Goal: Information Seeking & Learning: Learn about a topic

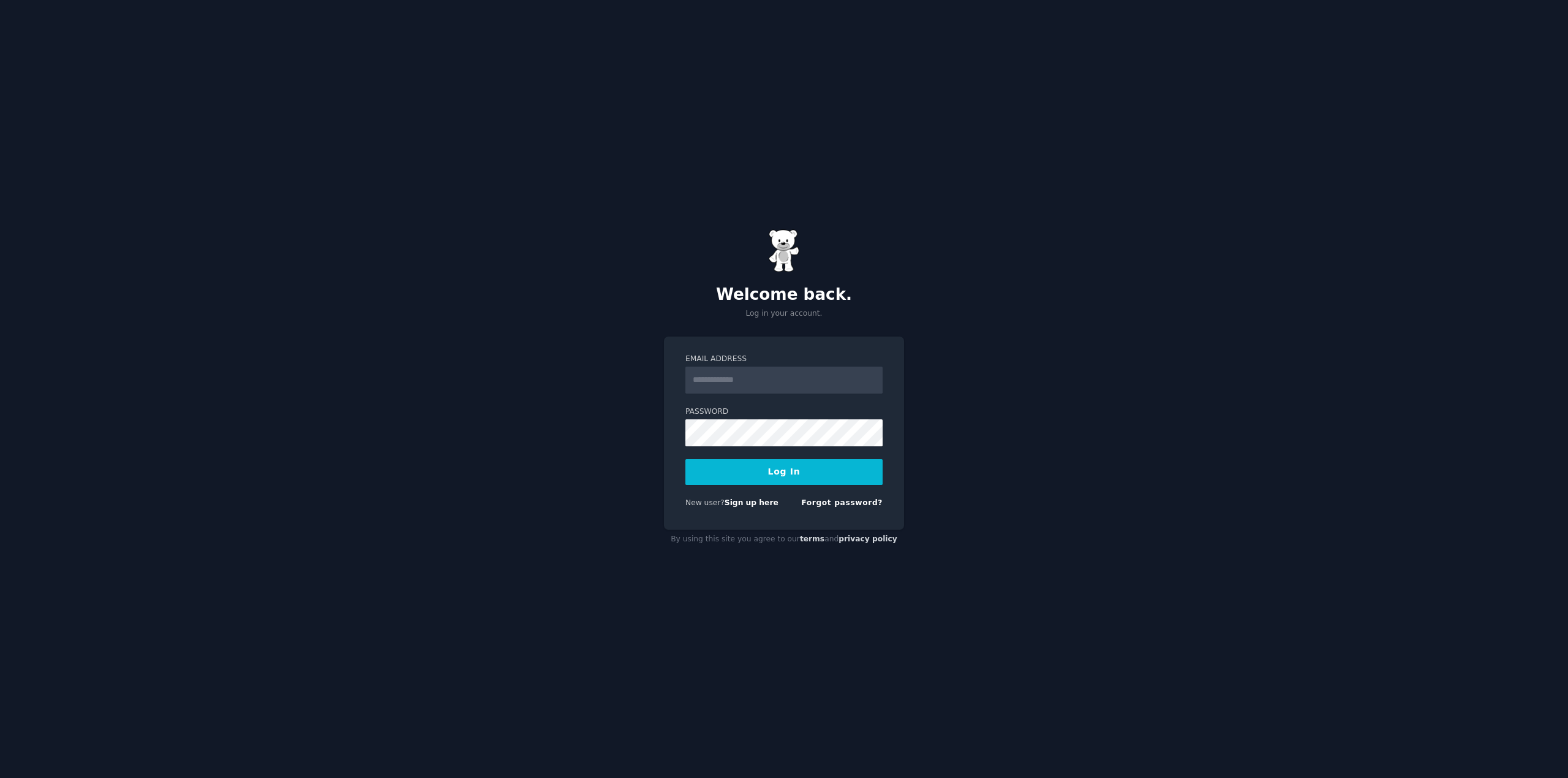
click at [773, 384] on input "Email Address" at bounding box center [784, 380] width 198 height 27
click at [870, 381] on input "Email Address" at bounding box center [784, 380] width 198 height 27
click at [816, 390] on input "Email Address" at bounding box center [784, 380] width 198 height 27
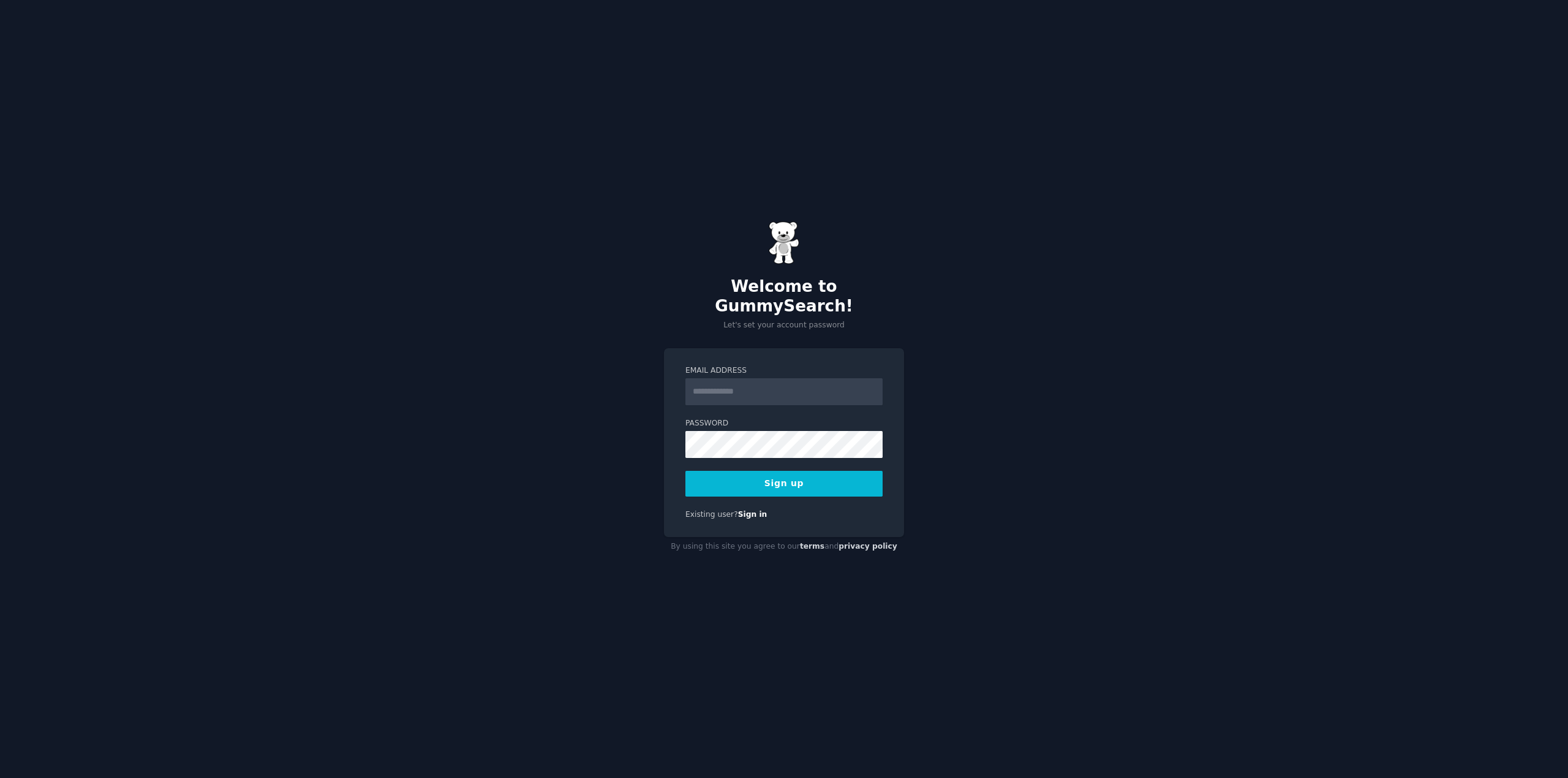
click at [760, 378] on input "Email Address" at bounding box center [784, 392] width 198 height 27
type input "*"
type input "**********"
click at [933, 503] on div "**********" at bounding box center [784, 389] width 1568 height 778
click at [789, 483] on button "Sign up" at bounding box center [784, 483] width 198 height 26
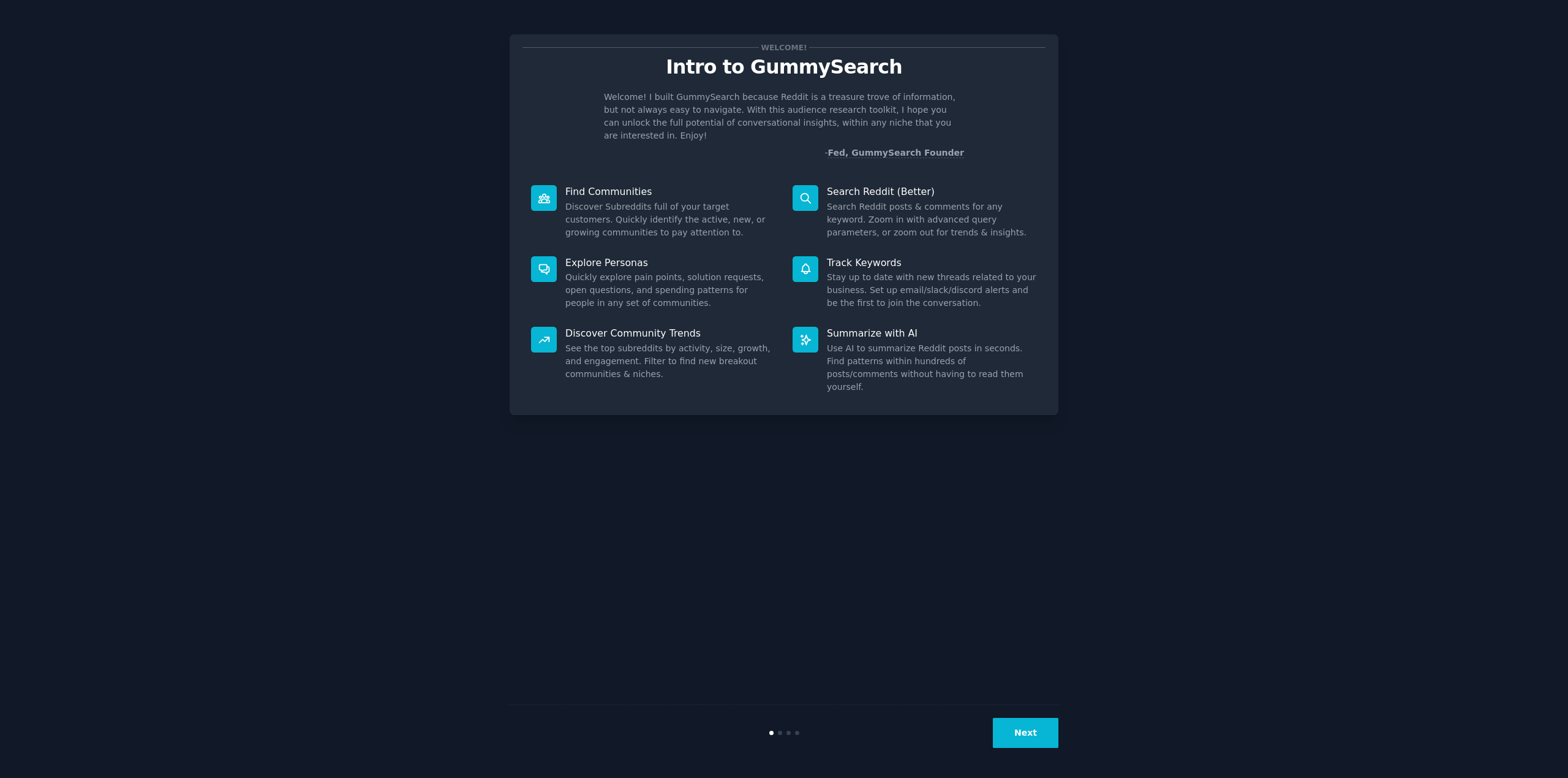
click at [1026, 745] on button "Next" at bounding box center [1025, 732] width 65 height 30
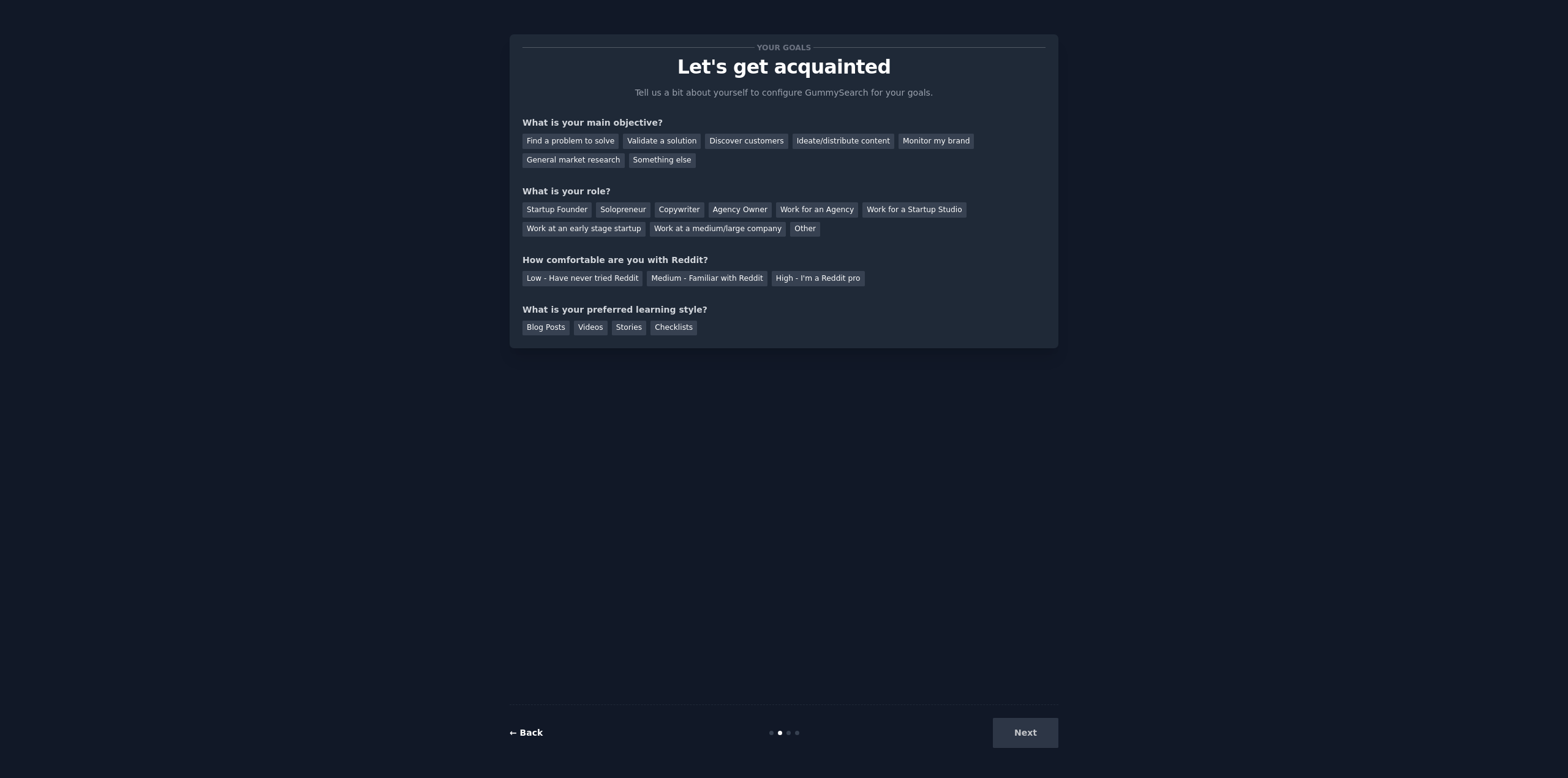
click at [519, 730] on link "← Back" at bounding box center [526, 732] width 33 height 10
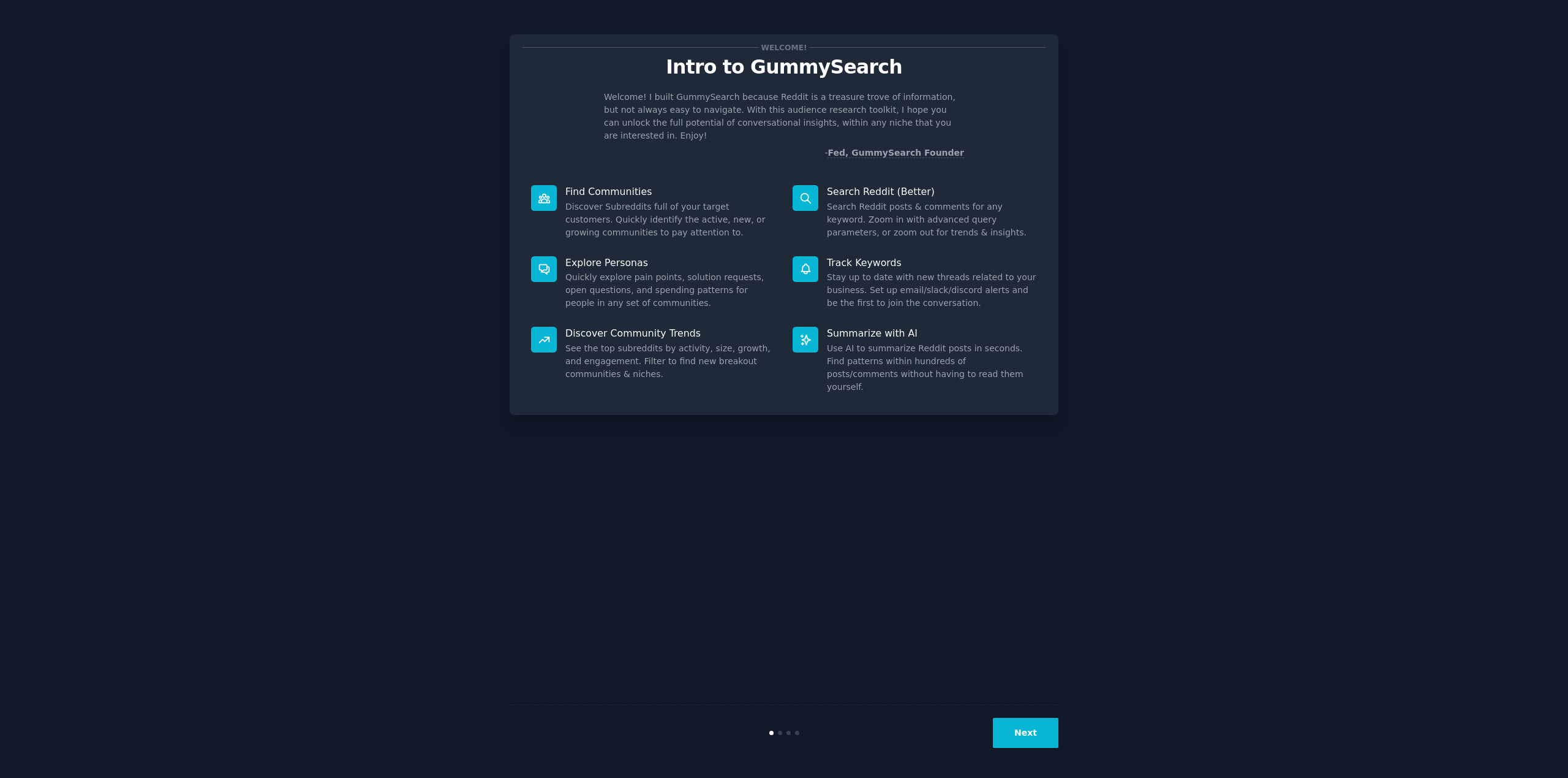
click at [613, 185] on p "Find Communities" at bounding box center [671, 192] width 210 height 13
click at [1038, 726] on button "Next" at bounding box center [1025, 732] width 65 height 30
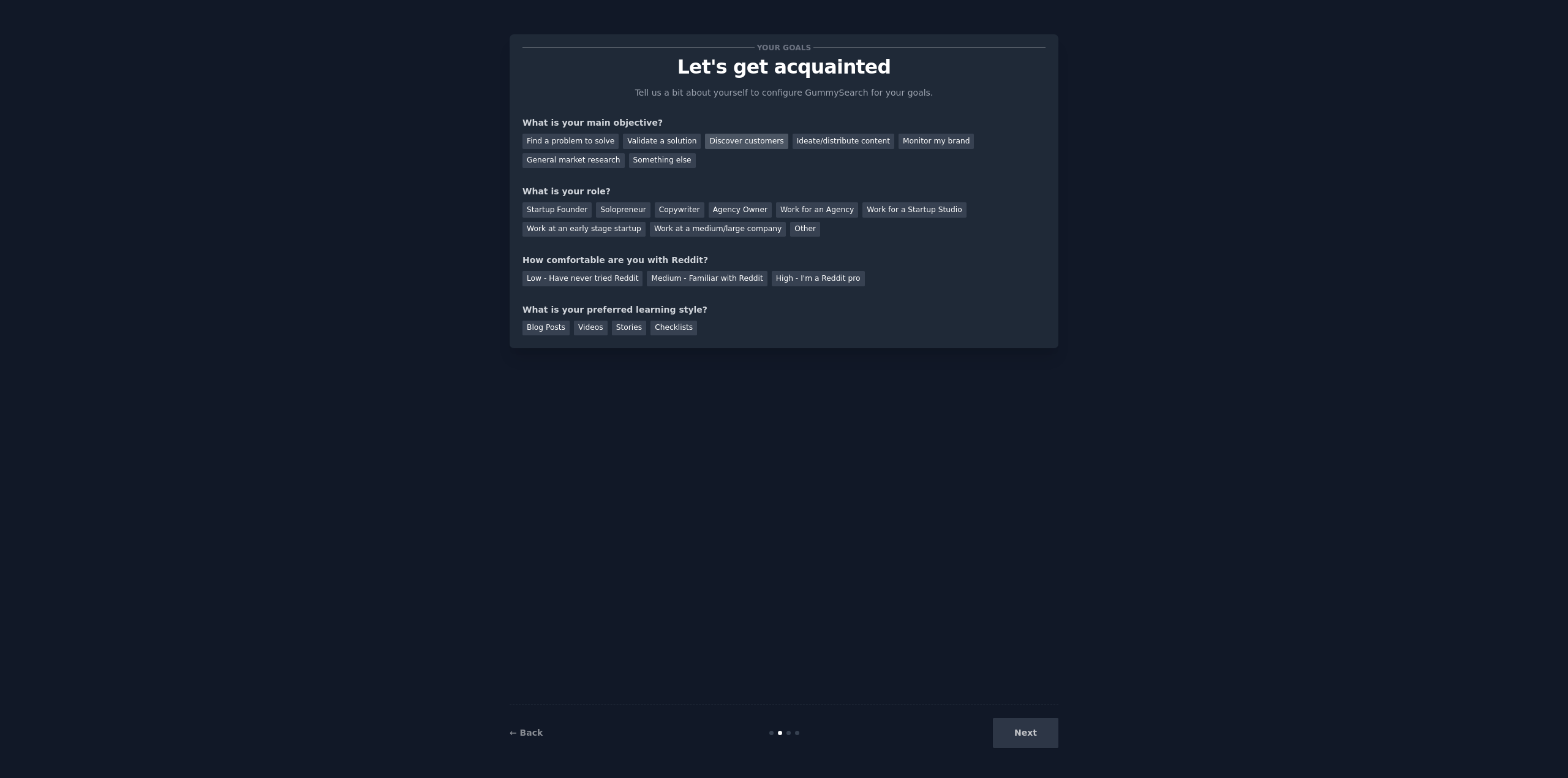
click at [748, 143] on div "Discover customers" at bounding box center [746, 141] width 83 height 15
click at [569, 145] on div "Find a problem to solve" at bounding box center [571, 141] width 96 height 15
click at [652, 145] on div "Validate a solution" at bounding box center [662, 141] width 78 height 15
click at [588, 135] on div "Find a problem to solve" at bounding box center [571, 141] width 96 height 15
click at [694, 277] on div "Medium - Familiar with Reddit" at bounding box center [707, 278] width 120 height 15
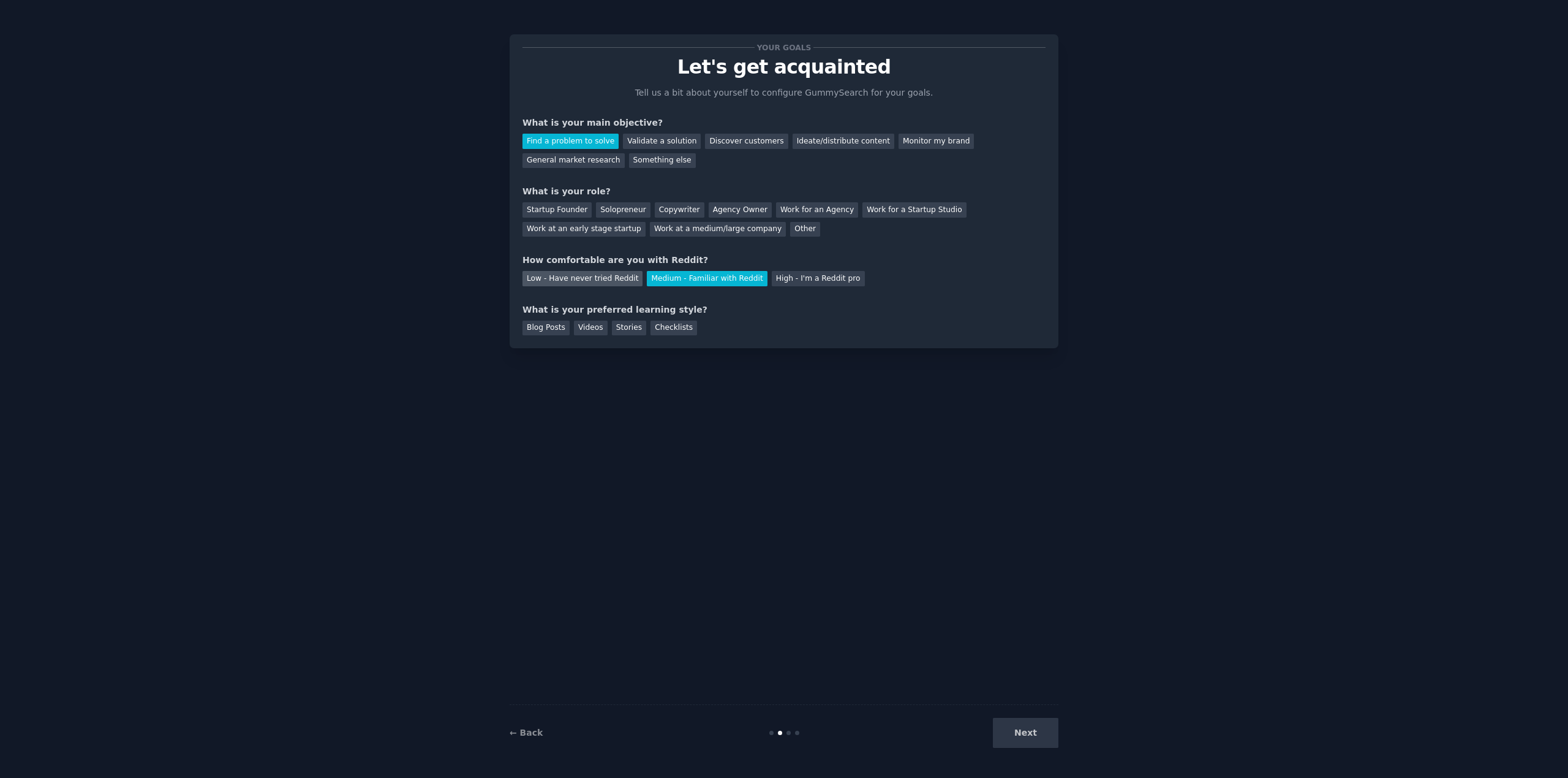
click at [604, 283] on div "Low - Have never tried Reddit" at bounding box center [582, 278] width 120 height 15
click at [682, 278] on div "Medium - Familiar with Reddit" at bounding box center [707, 278] width 120 height 15
click at [613, 275] on div "Low - Have never tried Reddit" at bounding box center [582, 278] width 120 height 15
click at [790, 225] on div "Other" at bounding box center [805, 229] width 30 height 15
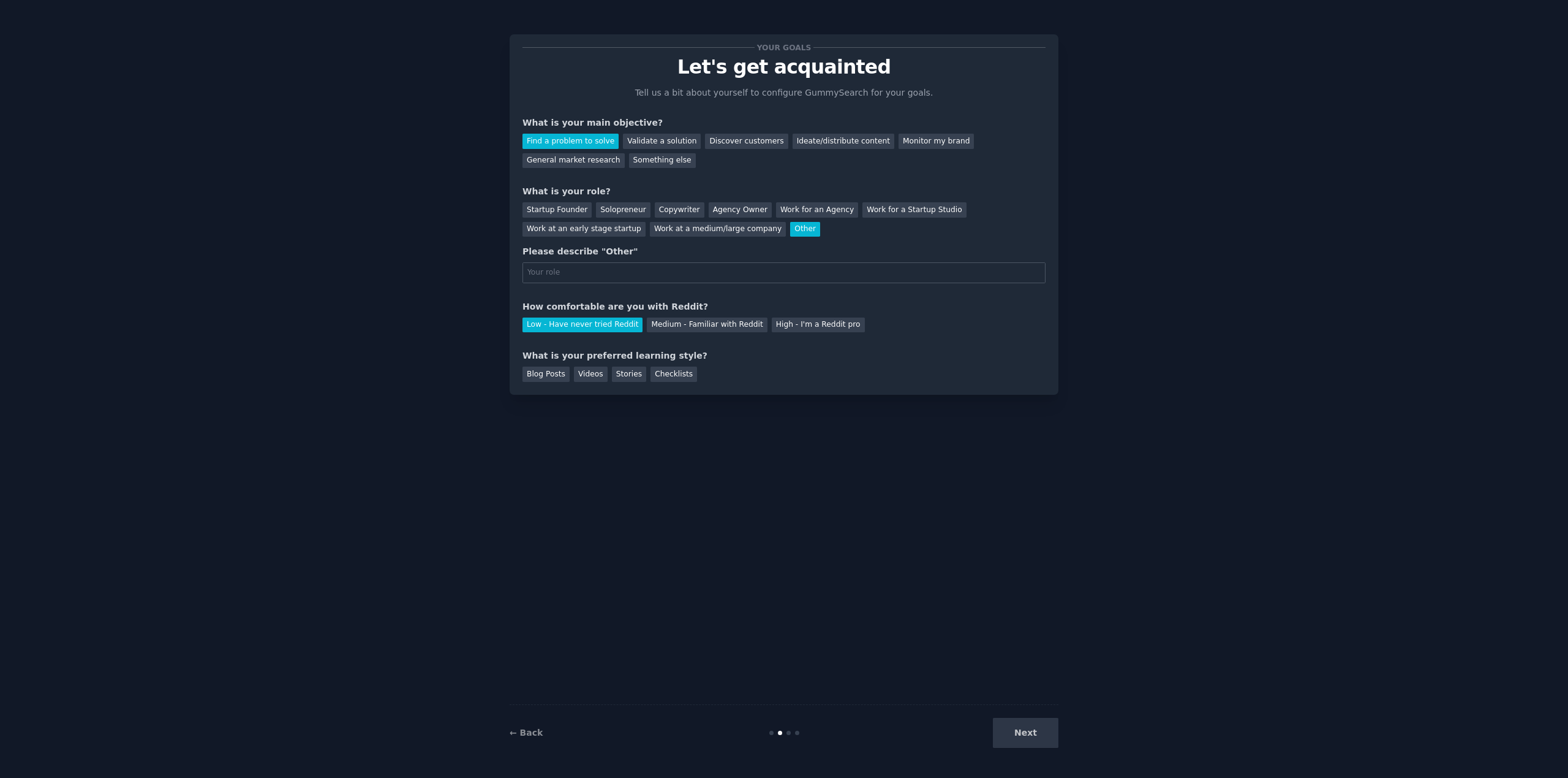
click at [668, 276] on input "text" at bounding box center [784, 273] width 523 height 21
type input "Designer"
click at [616, 370] on div "Stories" at bounding box center [629, 374] width 35 height 15
click at [586, 370] on div "Videos" at bounding box center [591, 374] width 34 height 15
click at [544, 371] on div "Blog Posts" at bounding box center [546, 374] width 47 height 15
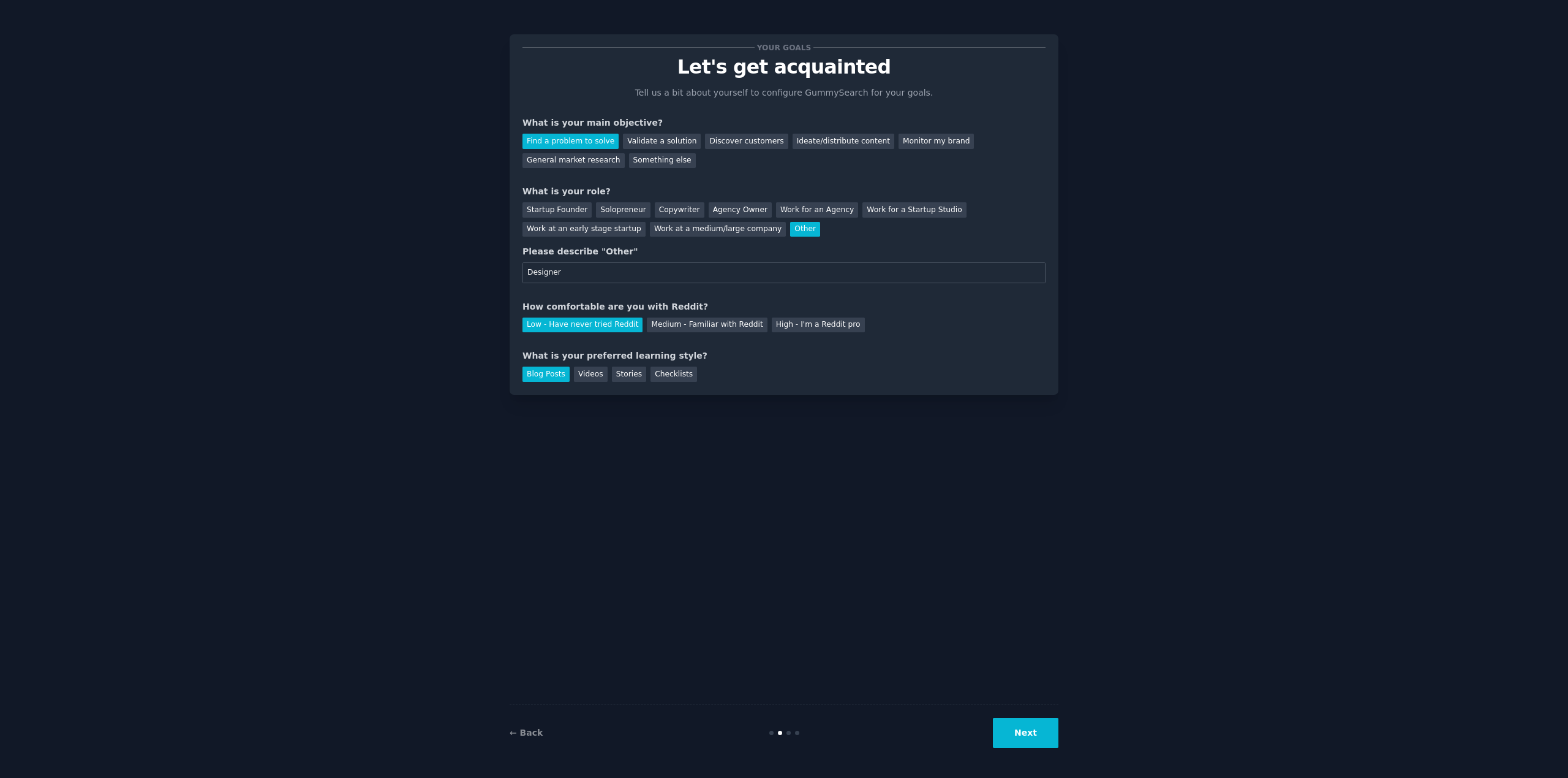
click at [547, 375] on div "Blog Posts" at bounding box center [546, 374] width 47 height 15
click at [1043, 730] on button "Next" at bounding box center [1025, 732] width 65 height 30
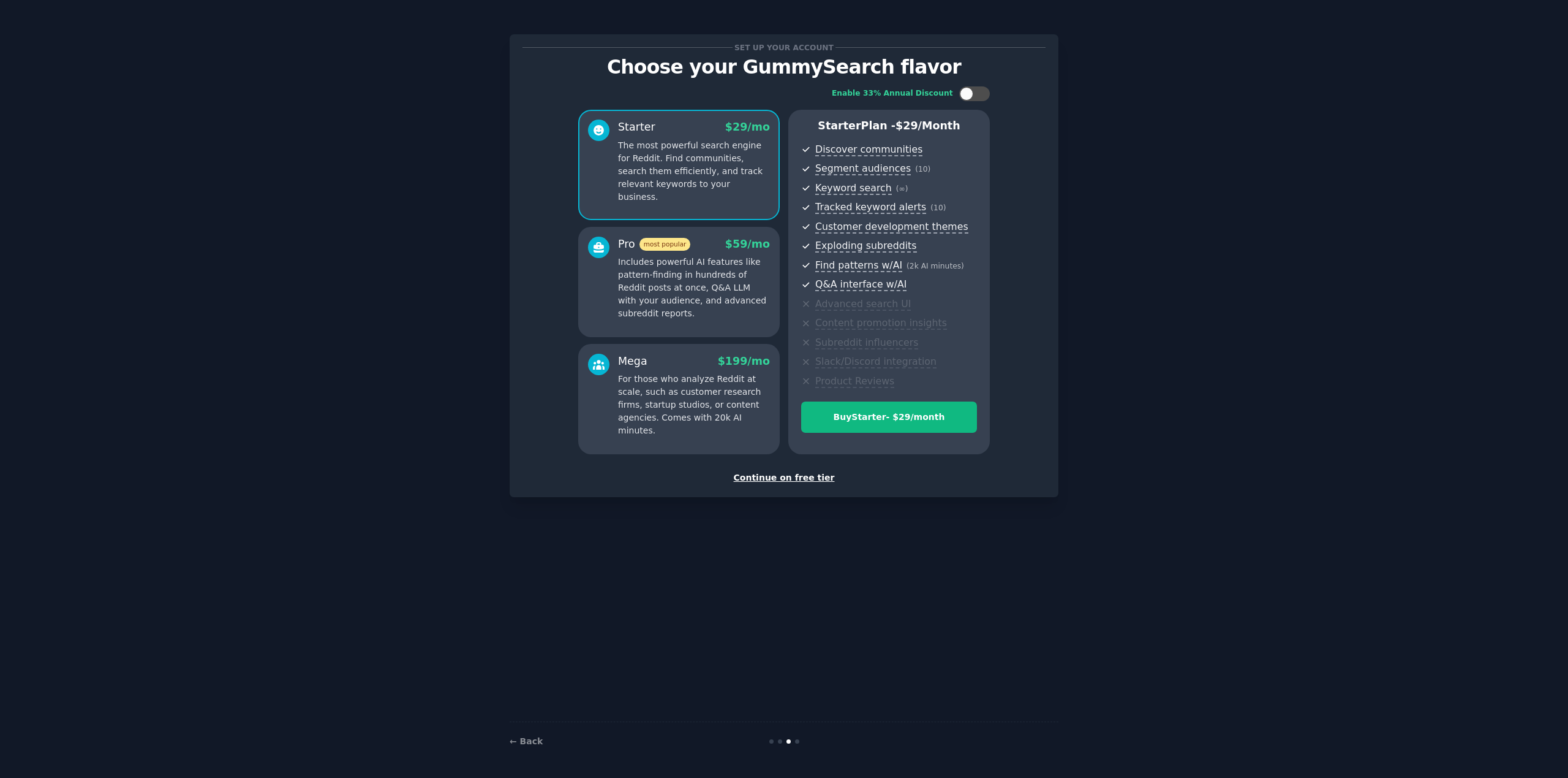
click at [860, 120] on p "Starter Plan - $ 29 /month" at bounding box center [889, 126] width 176 height 15
click at [704, 161] on p "The most powerful search engine for Reddit. Find communities, search them effic…" at bounding box center [694, 171] width 152 height 65
click at [795, 477] on div "Continue on free tier" at bounding box center [784, 478] width 523 height 13
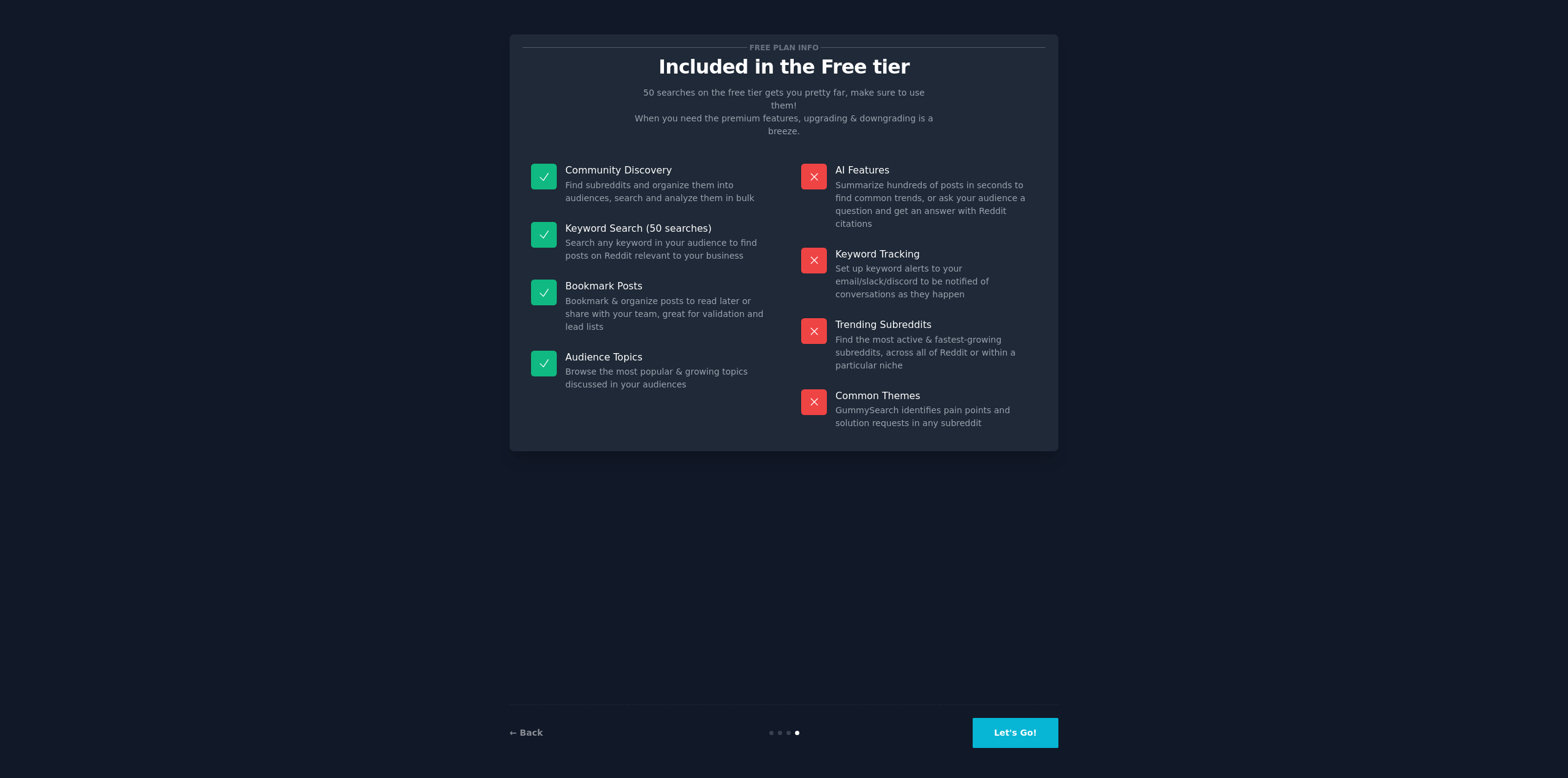
click at [1014, 726] on button "Let's Go!" at bounding box center [1016, 732] width 86 height 30
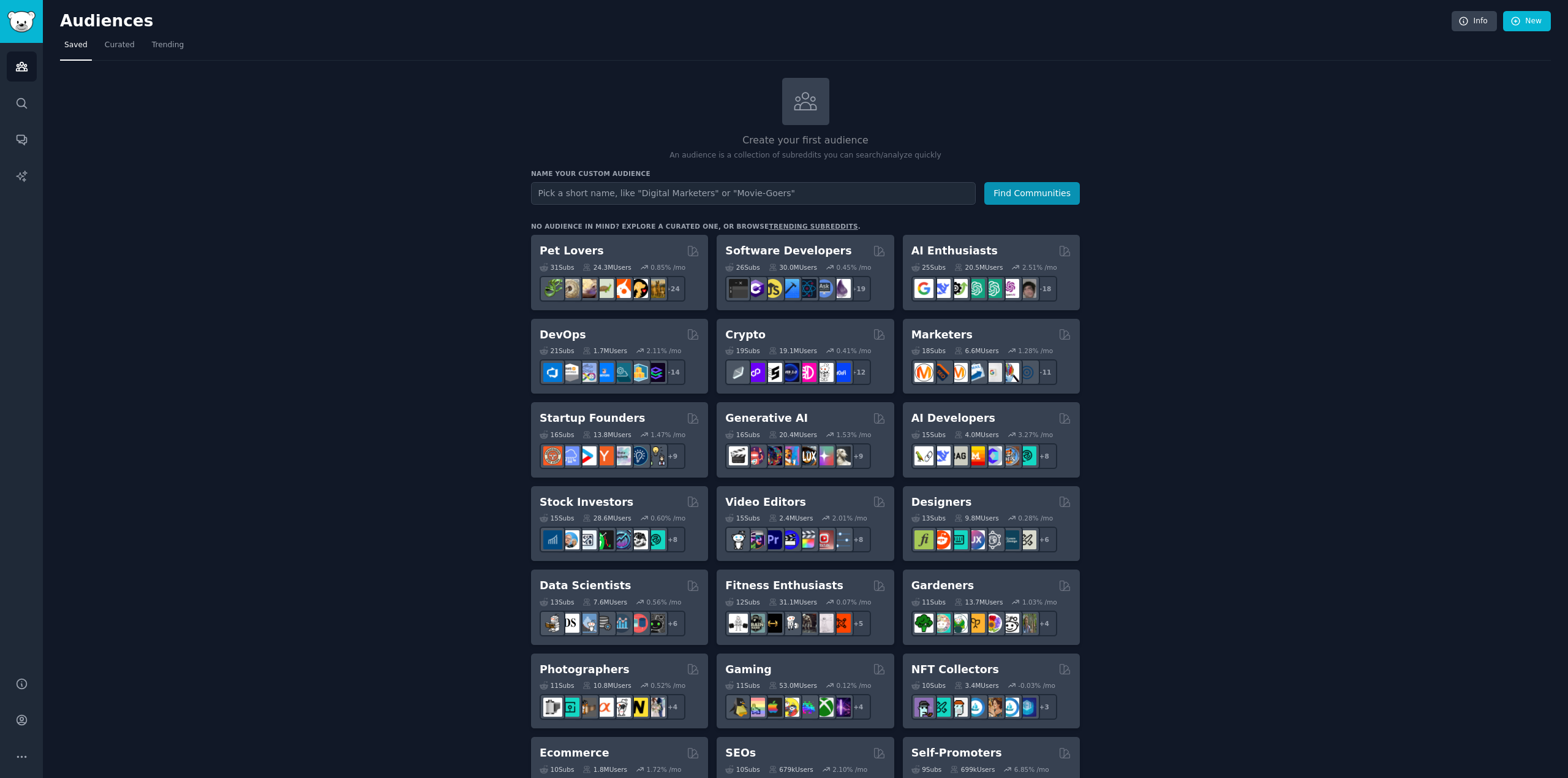
click at [586, 191] on input "text" at bounding box center [754, 193] width 445 height 23
click at [563, 128] on div "Create your first audience An audience is a collection of subreddits you can se…" at bounding box center [805, 119] width 549 height 83
click at [571, 94] on div "Create your first audience An audience is a collection of subreddits you can se…" at bounding box center [805, 119] width 549 height 83
click at [441, 73] on div "Create your first audience An audience is a collection of subreddits you can se…" at bounding box center [806, 737] width 1491 height 1352
click at [116, 47] on span "Curated" at bounding box center [120, 45] width 30 height 11
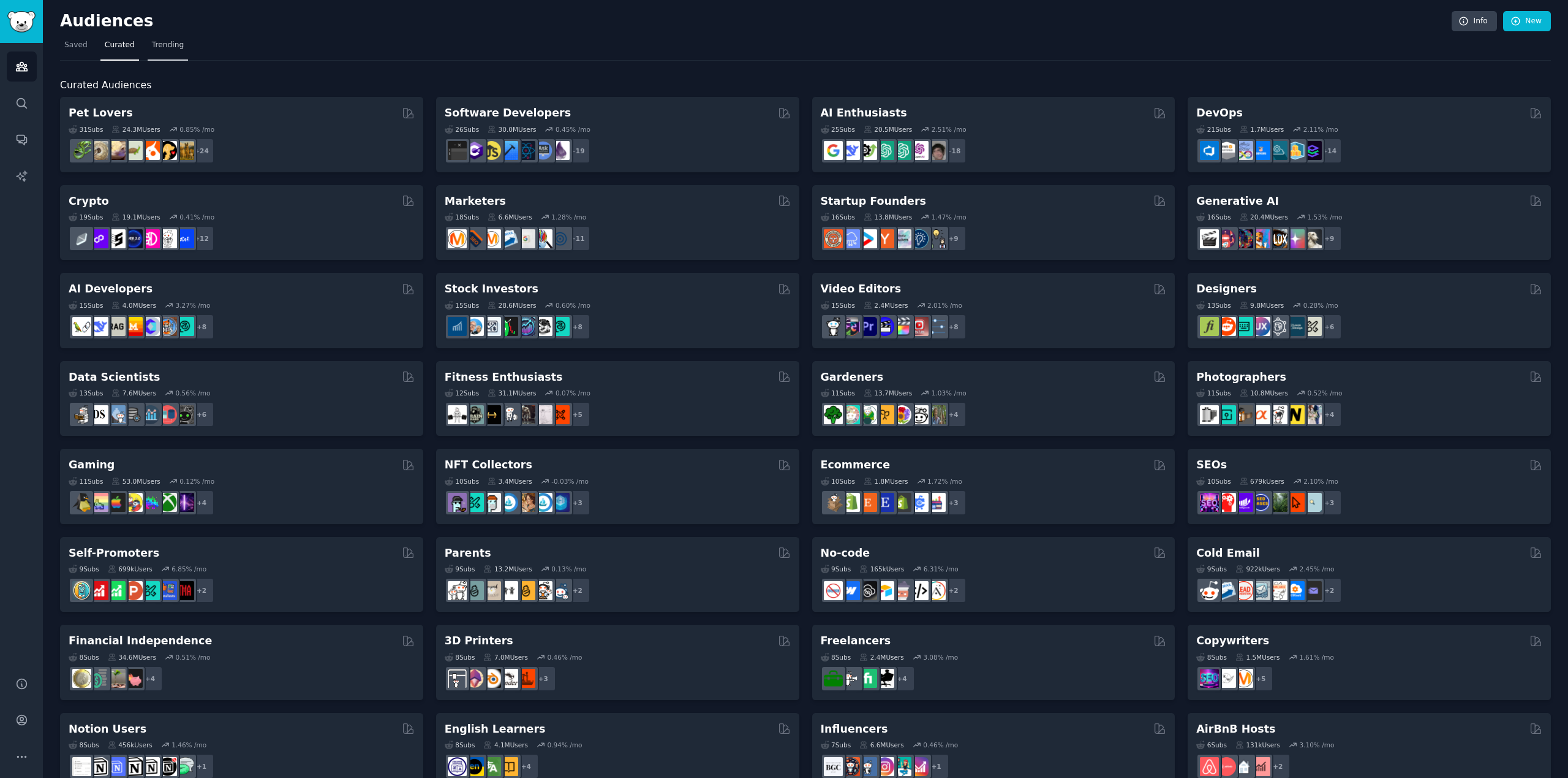
click at [164, 45] on span "Trending" at bounding box center [167, 45] width 32 height 11
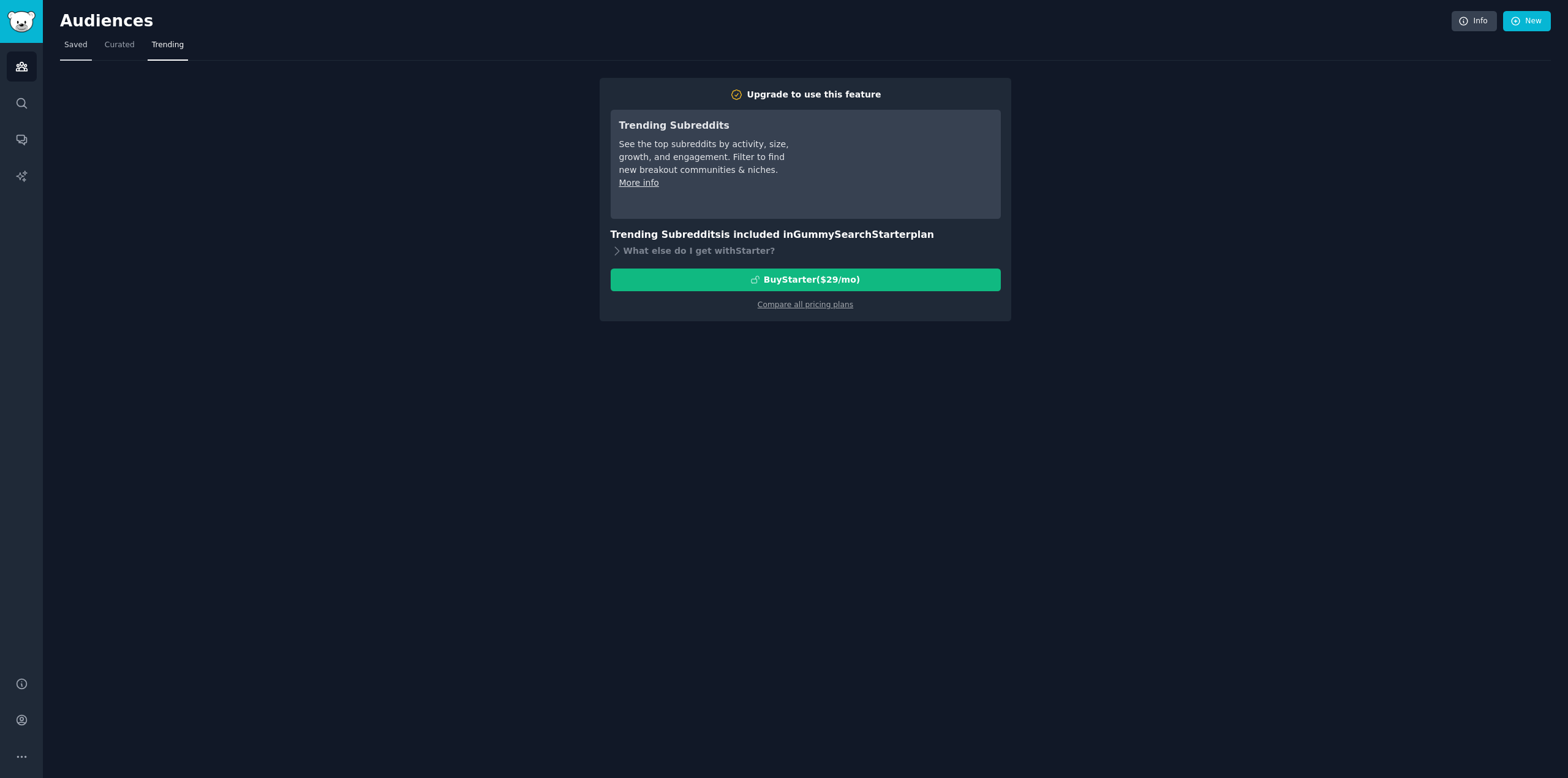
click at [72, 47] on span "Saved" at bounding box center [76, 45] width 24 height 11
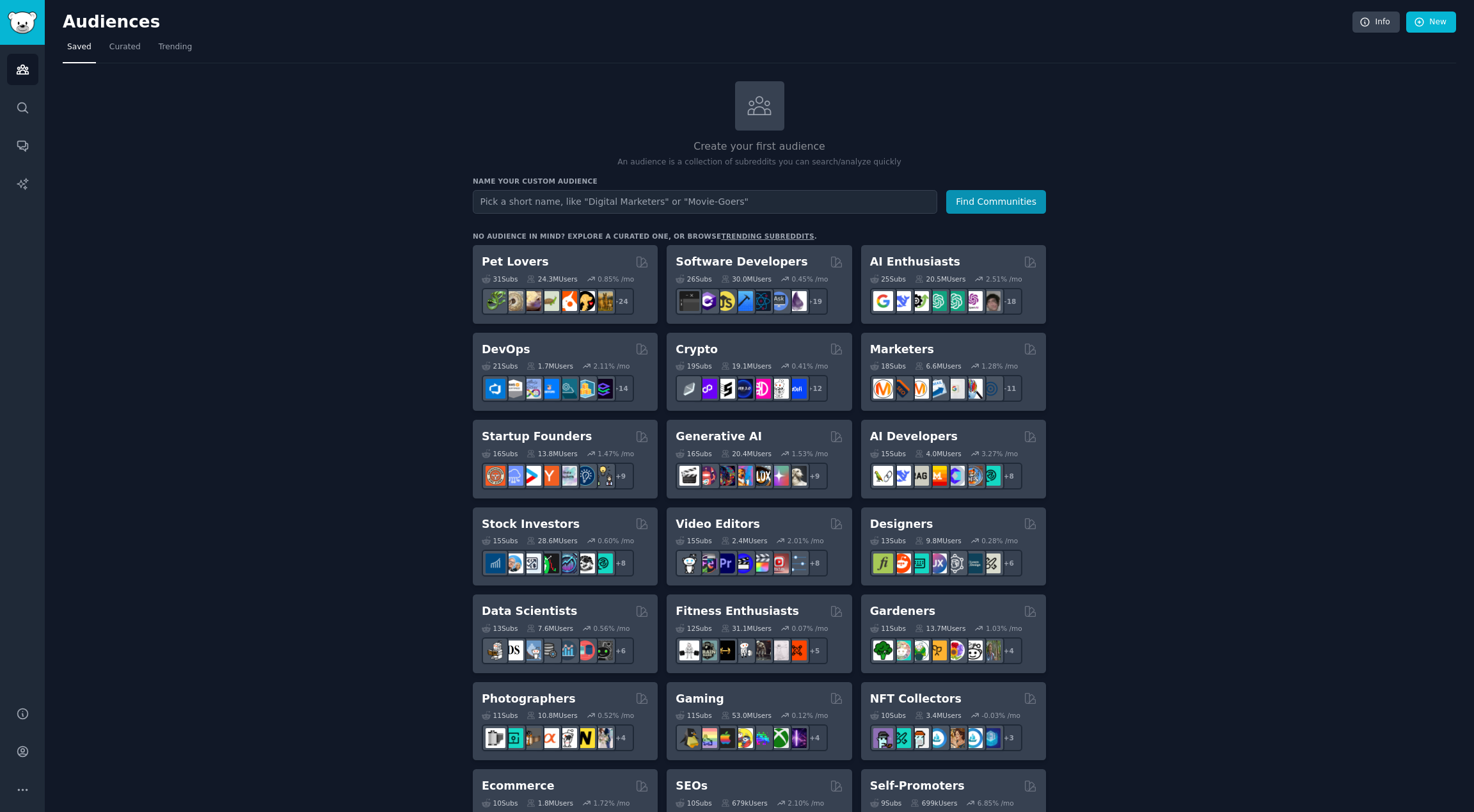
click at [1262, 161] on div "Create your first audience An audience is a collection of subreddits you can se…" at bounding box center [759, 777] width 1393 height 1393
click at [917, 521] on h2 "Designers" at bounding box center [901, 524] width 64 height 16
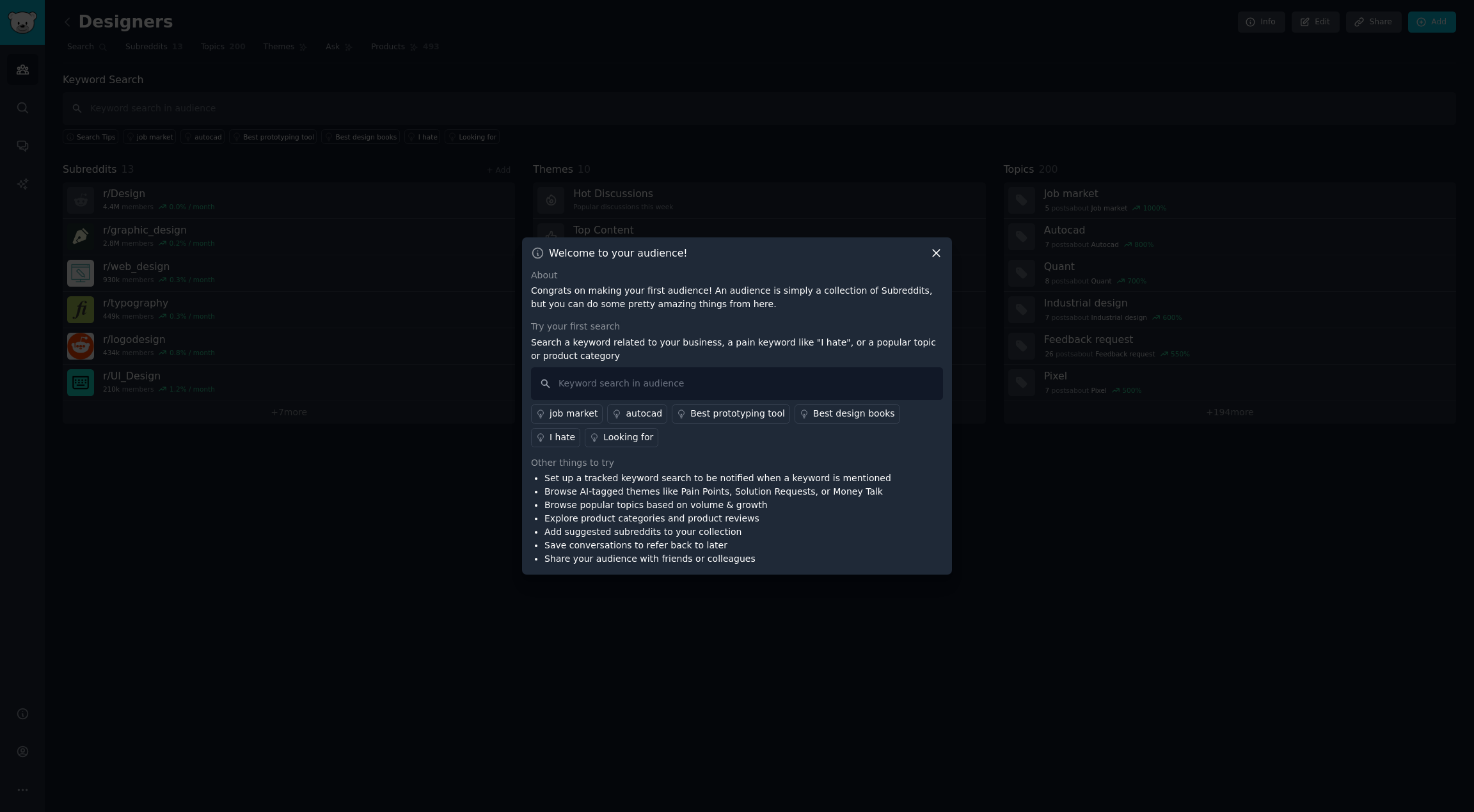
click at [936, 251] on icon at bounding box center [936, 253] width 14 height 14
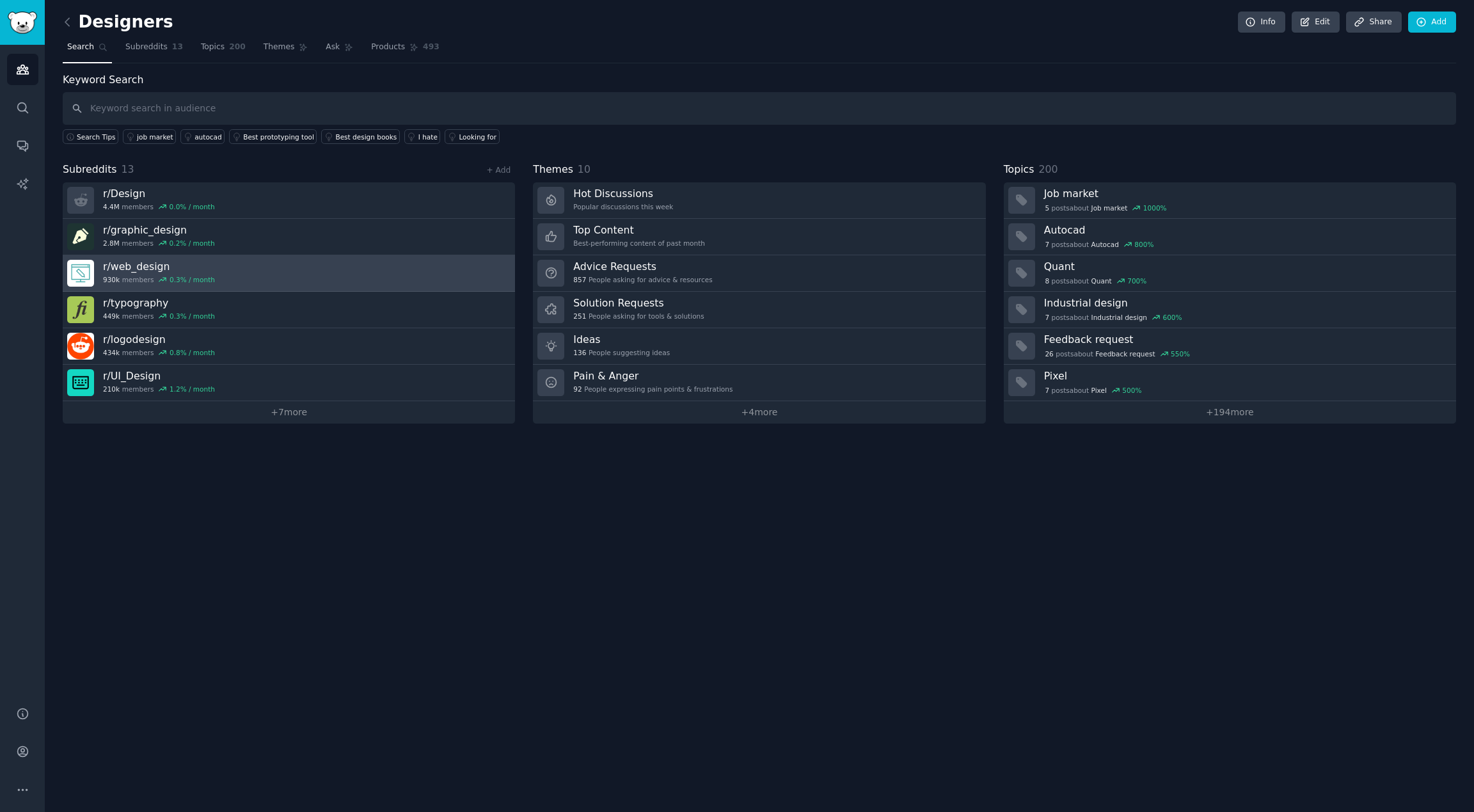
click at [268, 262] on link "r/ web_design 930k members 0.3 % / month" at bounding box center [289, 274] width 452 height 37
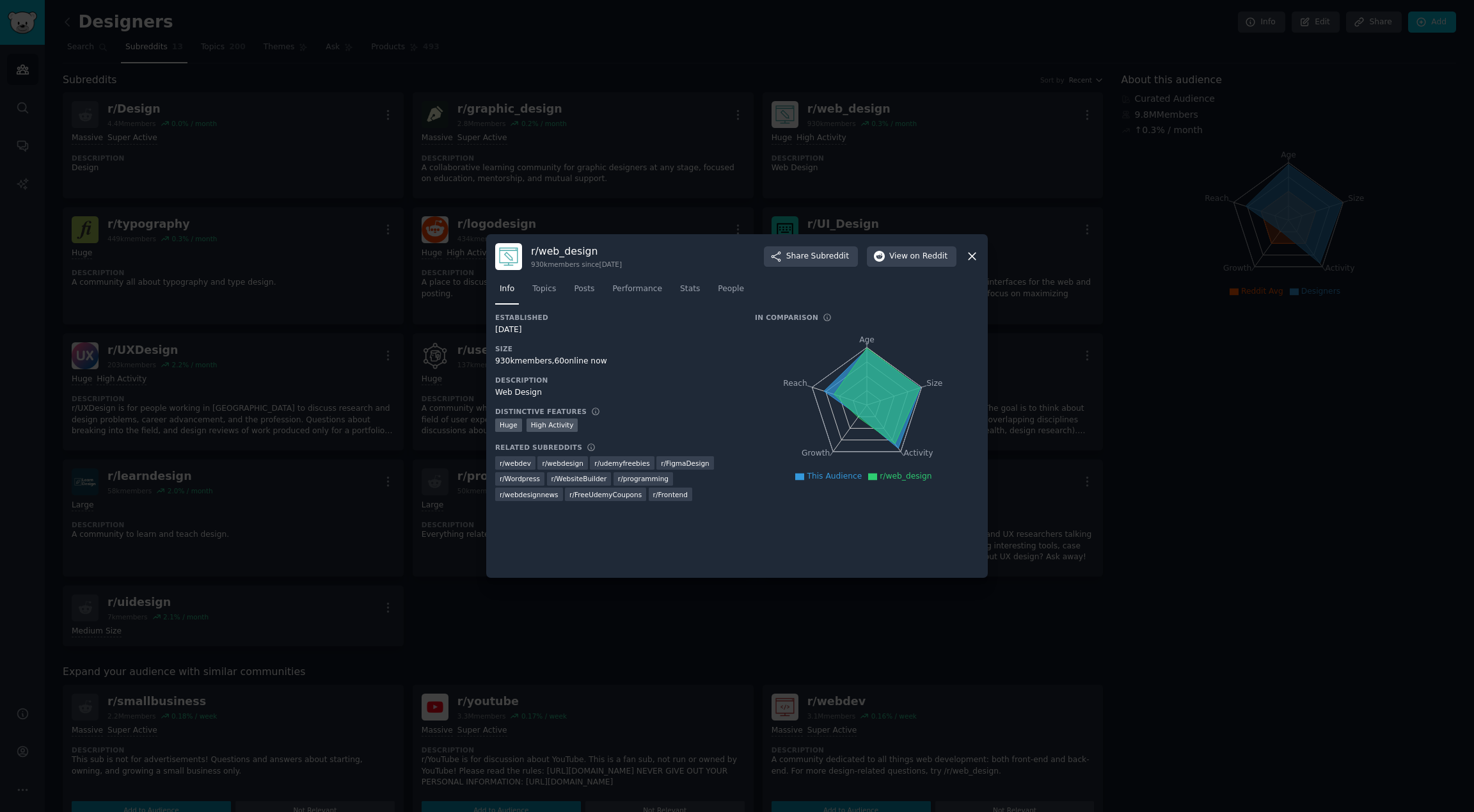
click at [970, 247] on div "r/ web_design 930k members since [DATE] Share Subreddit View on Reddit" at bounding box center [737, 256] width 484 height 27
click at [970, 251] on icon at bounding box center [972, 256] width 14 height 14
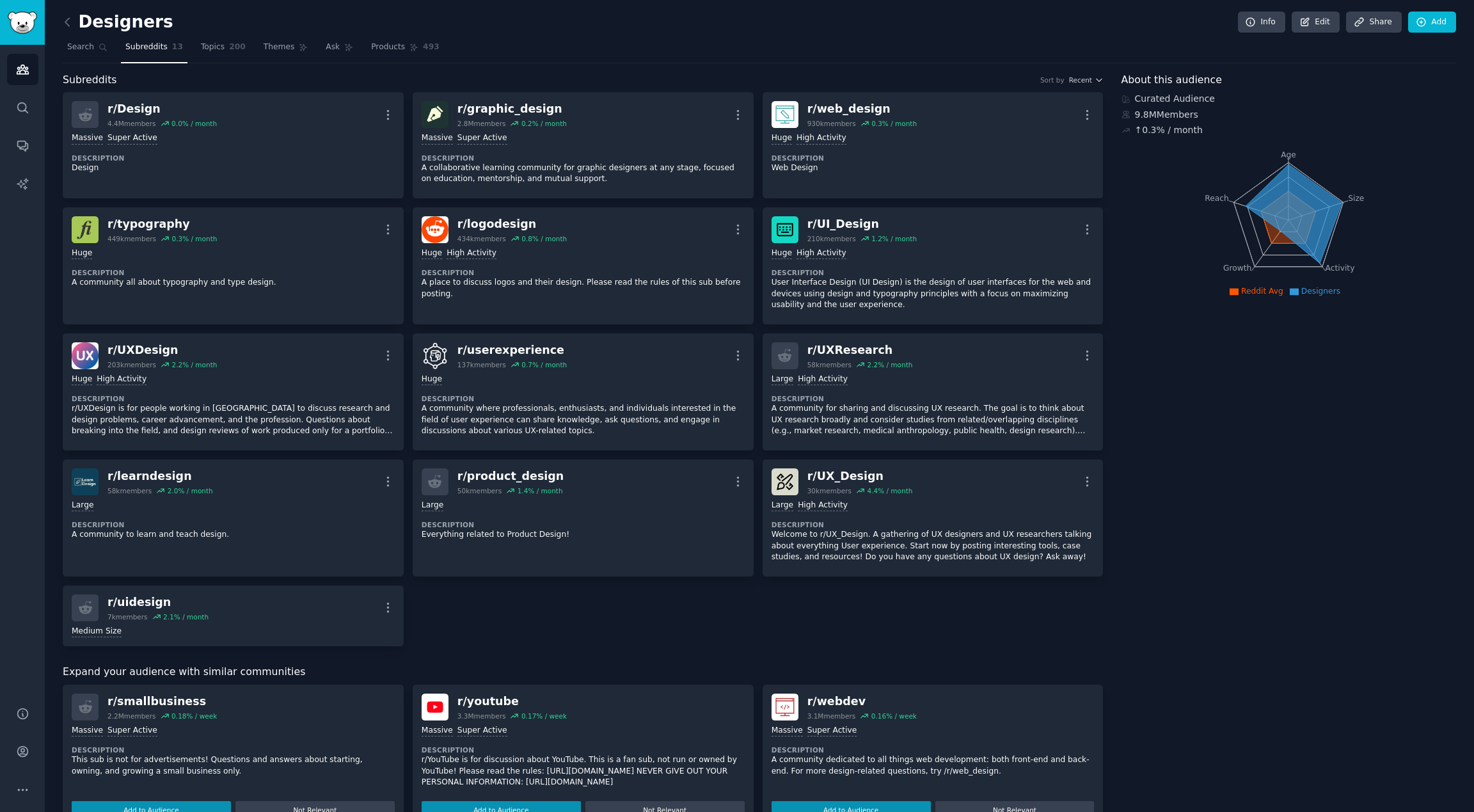
click at [123, 21] on h2 "Designers" at bounding box center [118, 22] width 110 height 21
click at [48, 21] on div "Designers Info Edit Share Add Search Subreddits 13 Topics 200 Themes Ask Produc…" at bounding box center [758, 651] width 1429 height 1302
click at [61, 21] on div "Designers Info Edit Share Add Search Subreddits 13 Topics 200 Themes Ask Produc…" at bounding box center [758, 651] width 1429 height 1302
click at [72, 21] on icon at bounding box center [67, 22] width 14 height 14
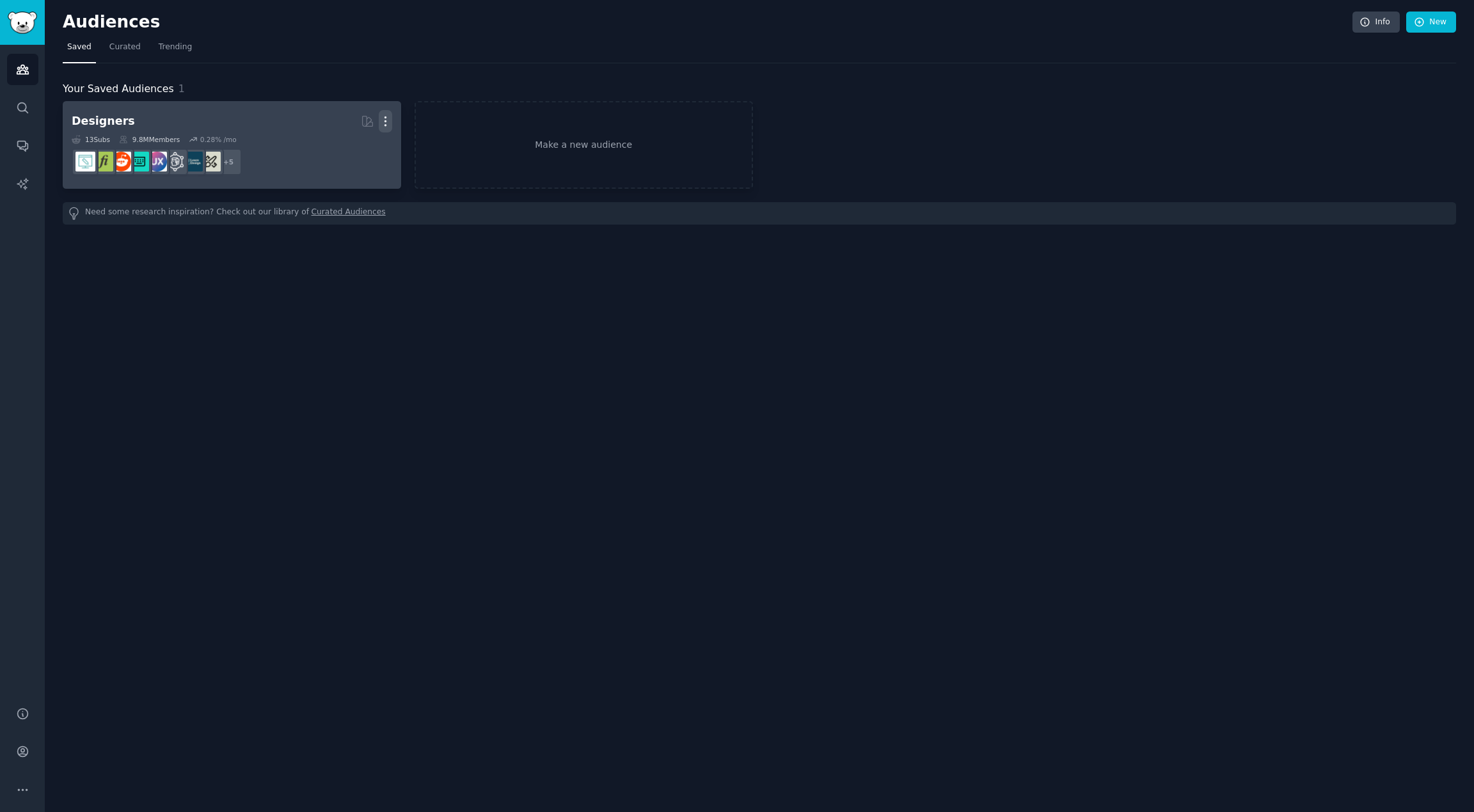
click at [383, 115] on icon "button" at bounding box center [386, 121] width 14 height 14
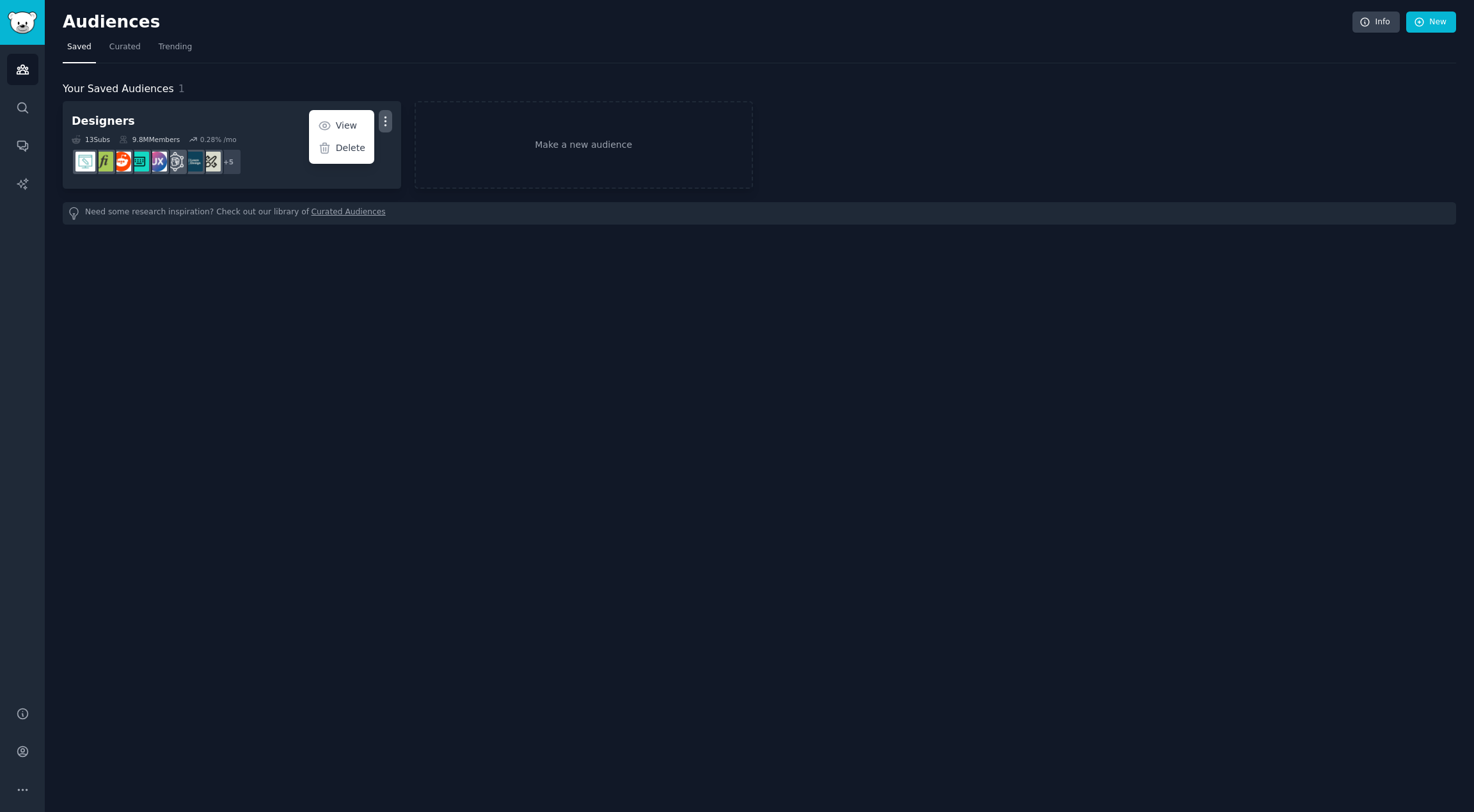
click at [387, 255] on div "Audiences Info New Saved Curated Trending Your Saved Audiences 1 Designers More…" at bounding box center [758, 406] width 1429 height 812
click at [265, 202] on div "Need some research inspiration? Check out our library of Curated Audiences" at bounding box center [759, 213] width 1393 height 22
click at [114, 83] on span "Your Saved Audiences" at bounding box center [118, 89] width 111 height 16
click at [123, 48] on span "Curated" at bounding box center [125, 47] width 31 height 12
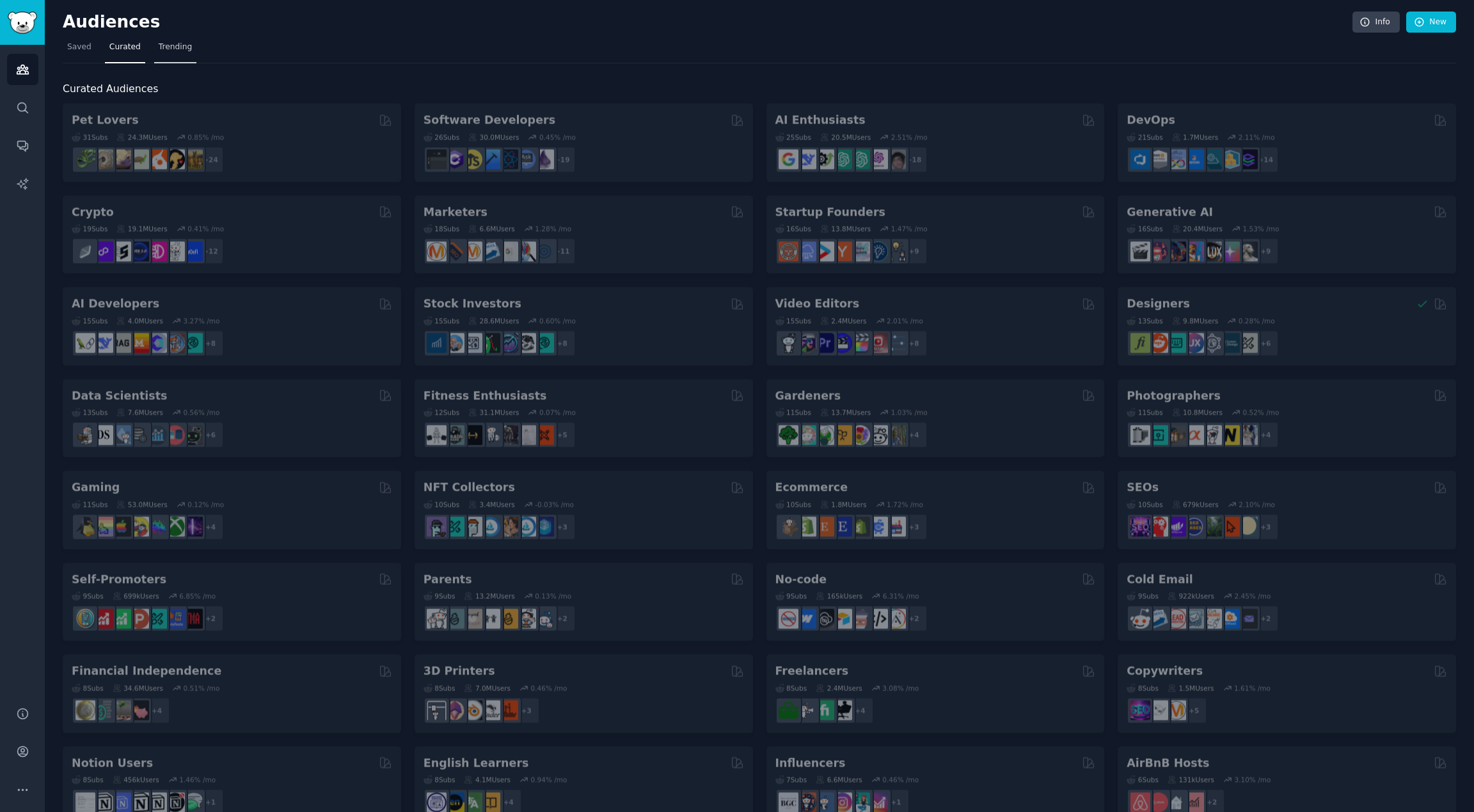
click at [175, 44] on span "Trending" at bounding box center [175, 47] width 33 height 12
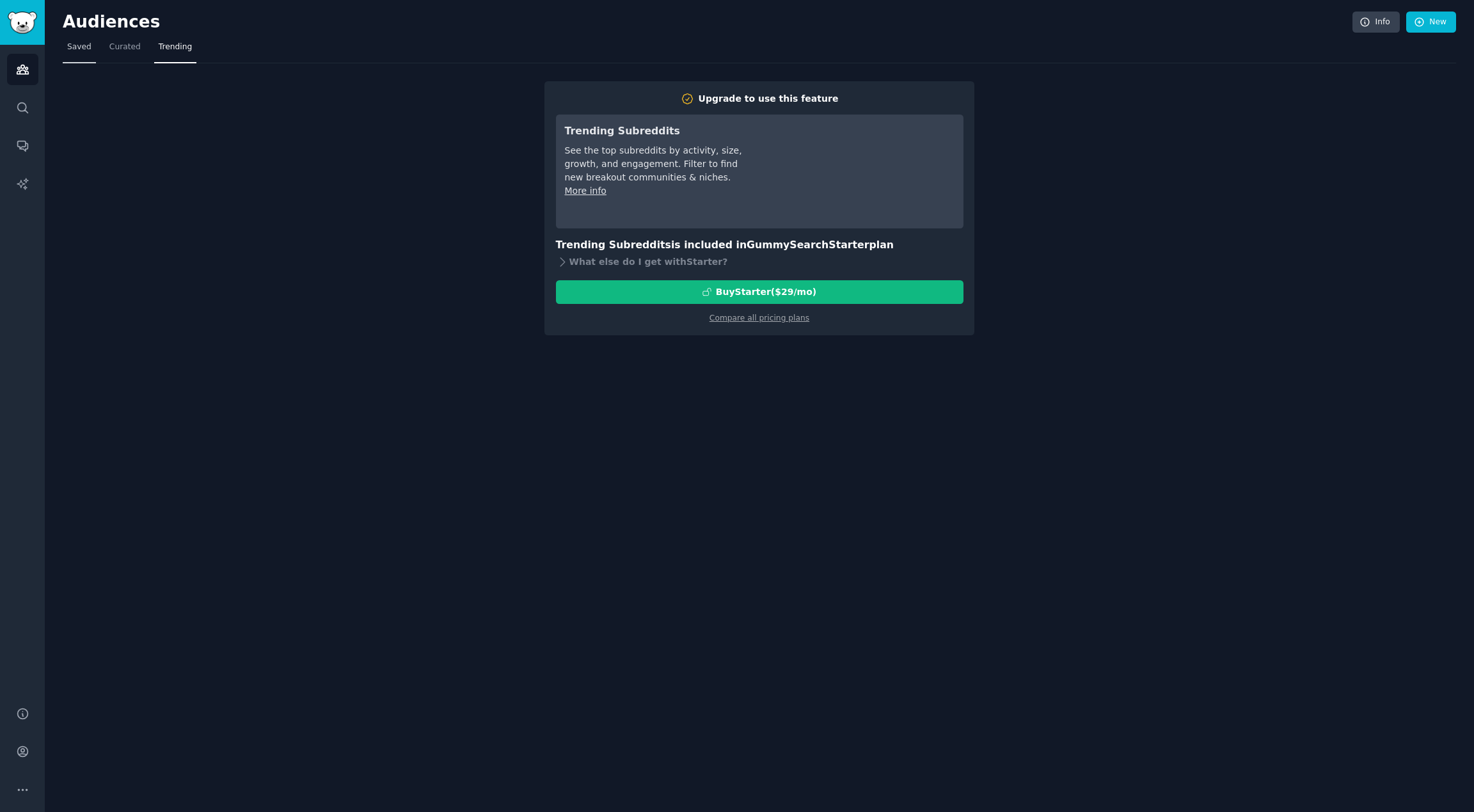
click at [75, 48] on span "Saved" at bounding box center [80, 47] width 25 height 12
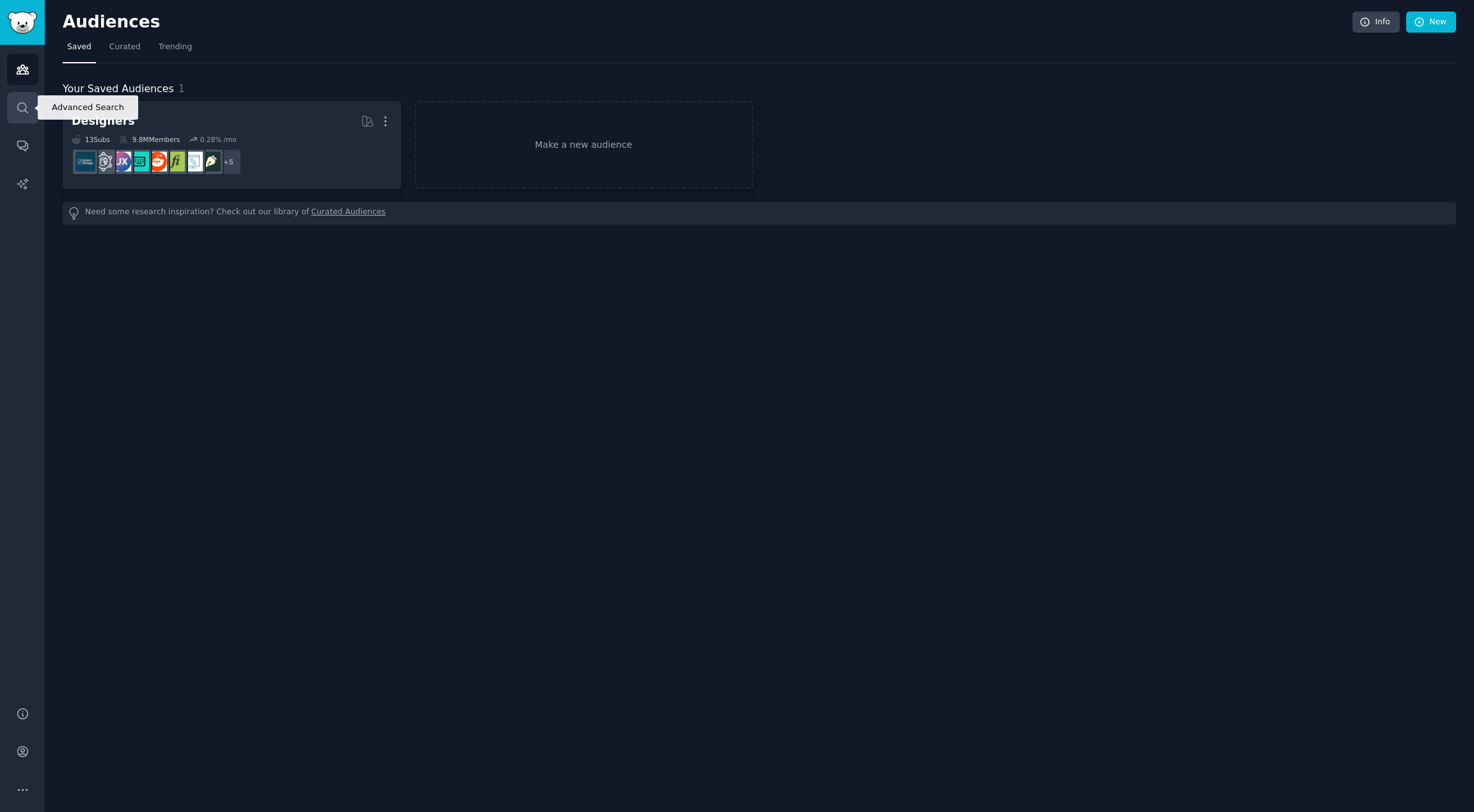
click at [25, 98] on link "Search" at bounding box center [22, 107] width 31 height 31
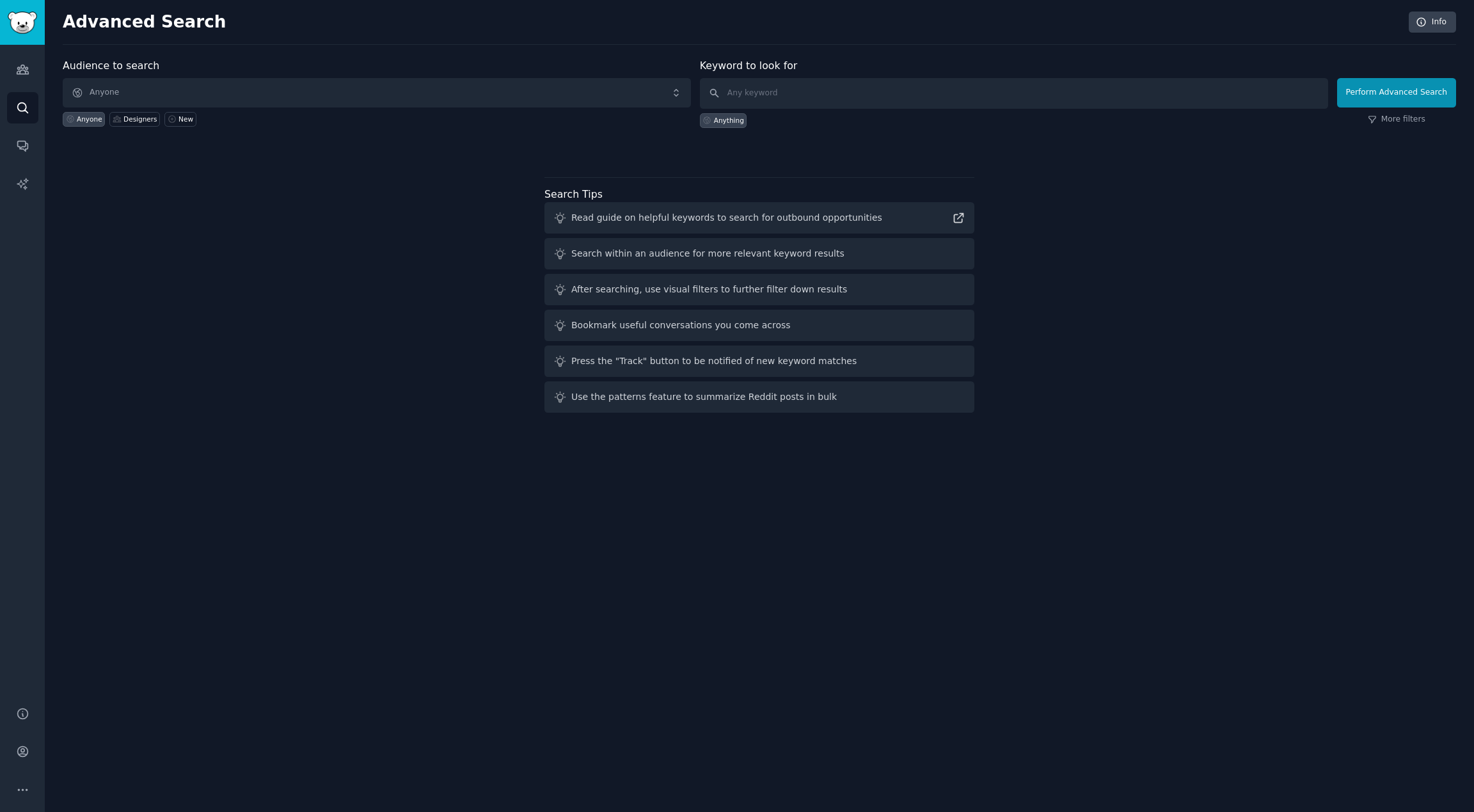
click at [546, 84] on span "Anyone" at bounding box center [377, 93] width 628 height 29
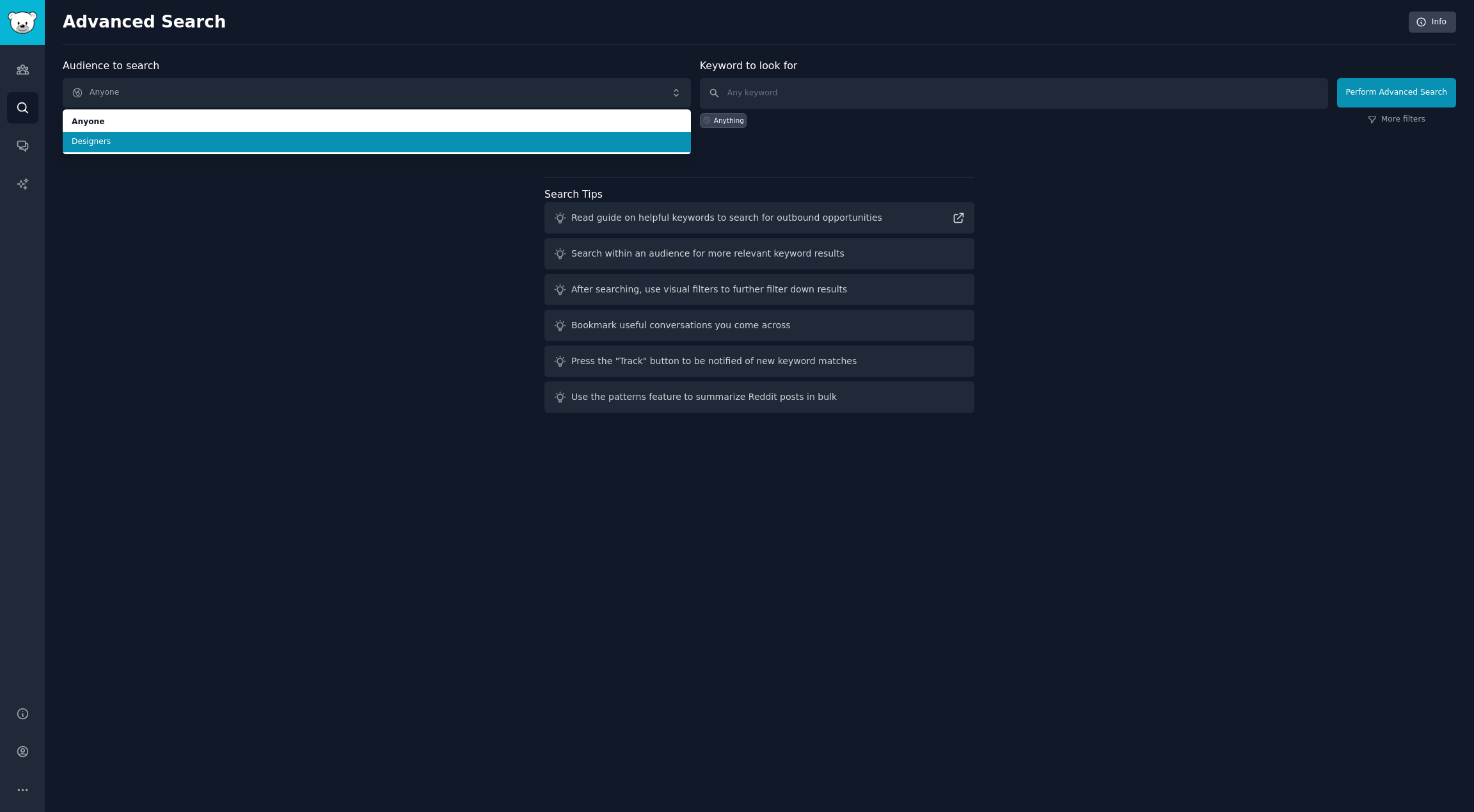
click at [487, 140] on span "Designers" at bounding box center [377, 142] width 610 height 12
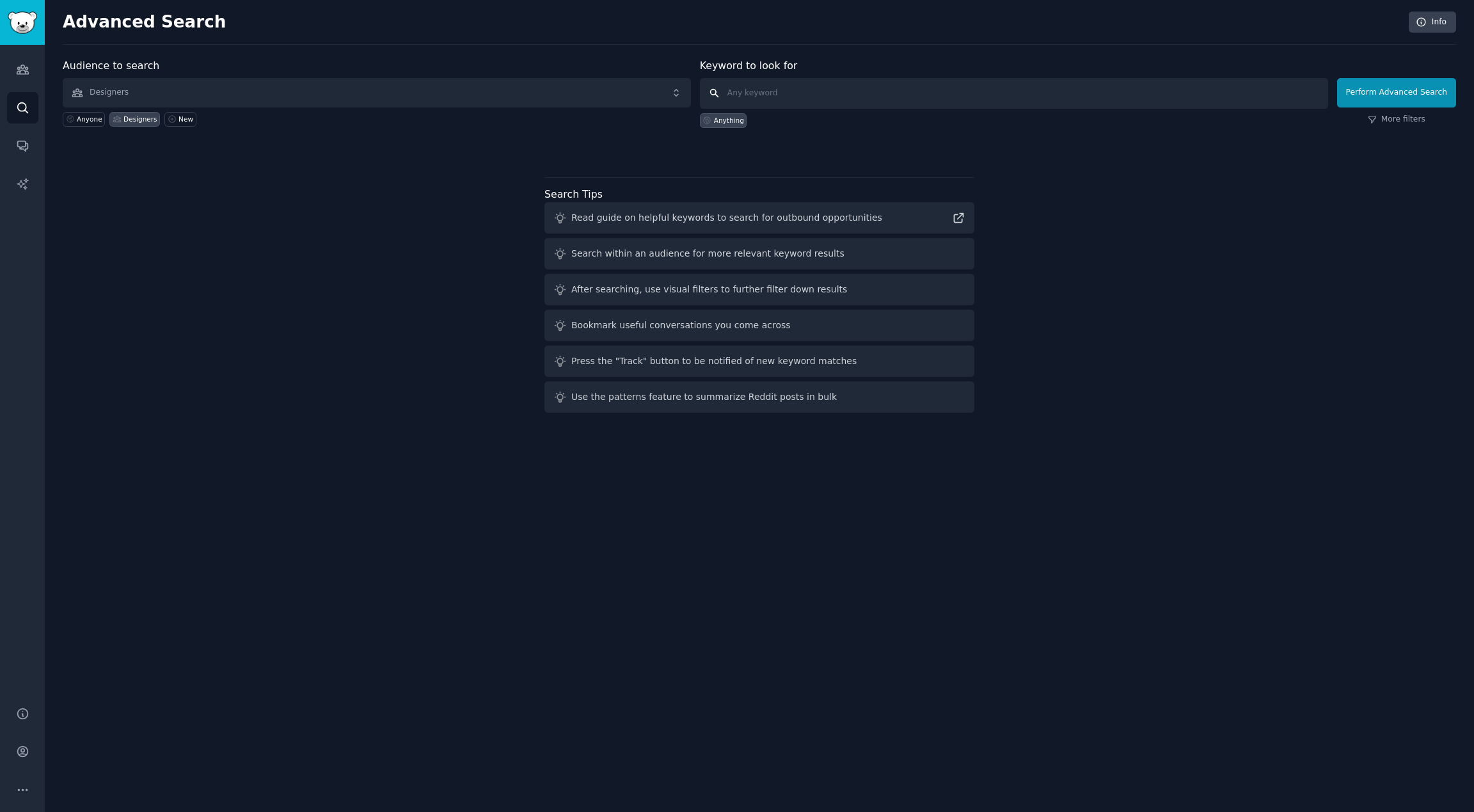
click at [819, 97] on input "text" at bounding box center [1014, 94] width 628 height 31
type input "Figma to Code"
click at [1398, 92] on button "Perform Advanced Search" at bounding box center [1396, 93] width 119 height 29
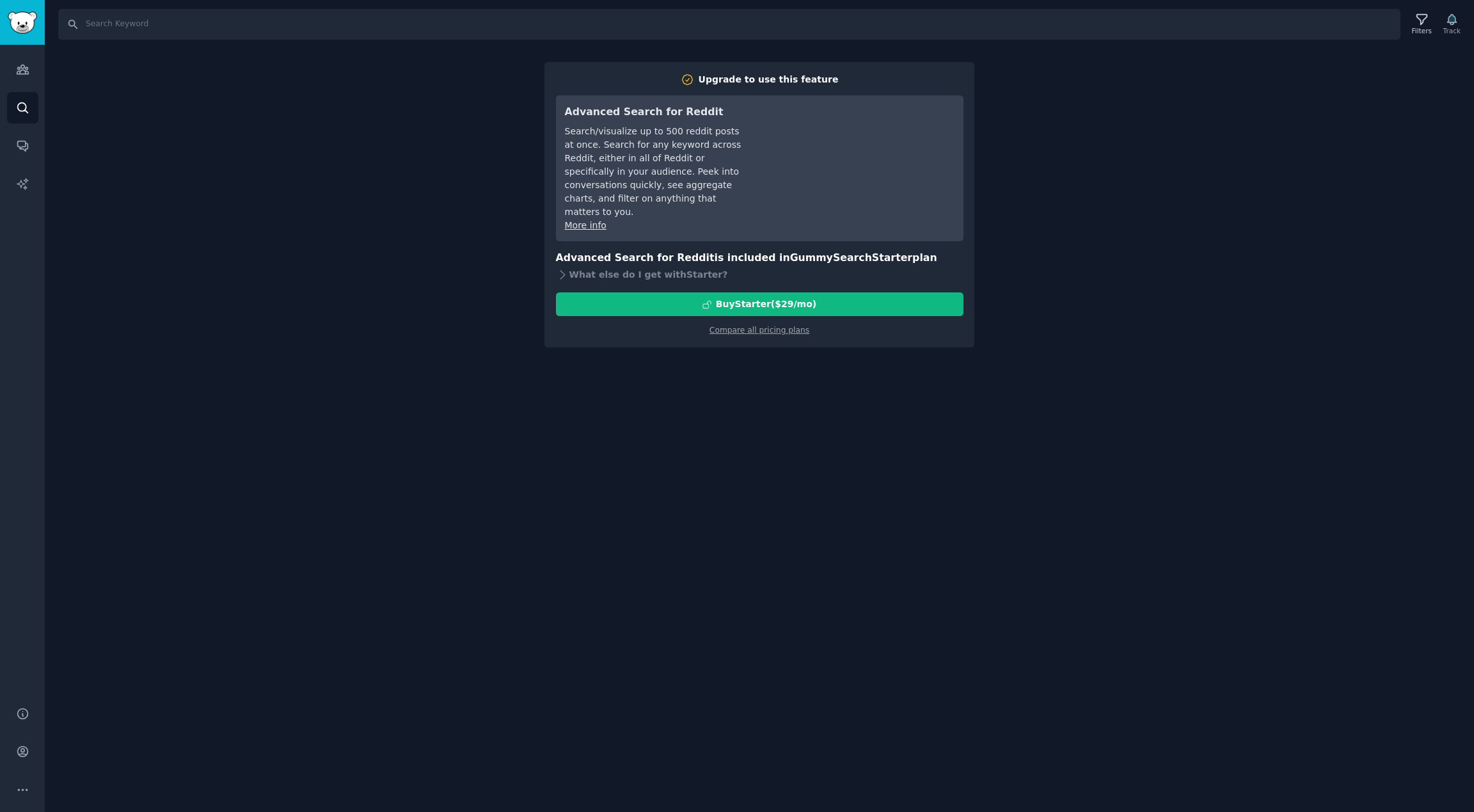
click at [1069, 151] on div "Search Filters Track Upgrade to use this feature Advanced Search for Reddit Sea…" at bounding box center [758, 406] width 1429 height 812
click at [773, 326] on link "Compare all pricing plans" at bounding box center [759, 330] width 100 height 9
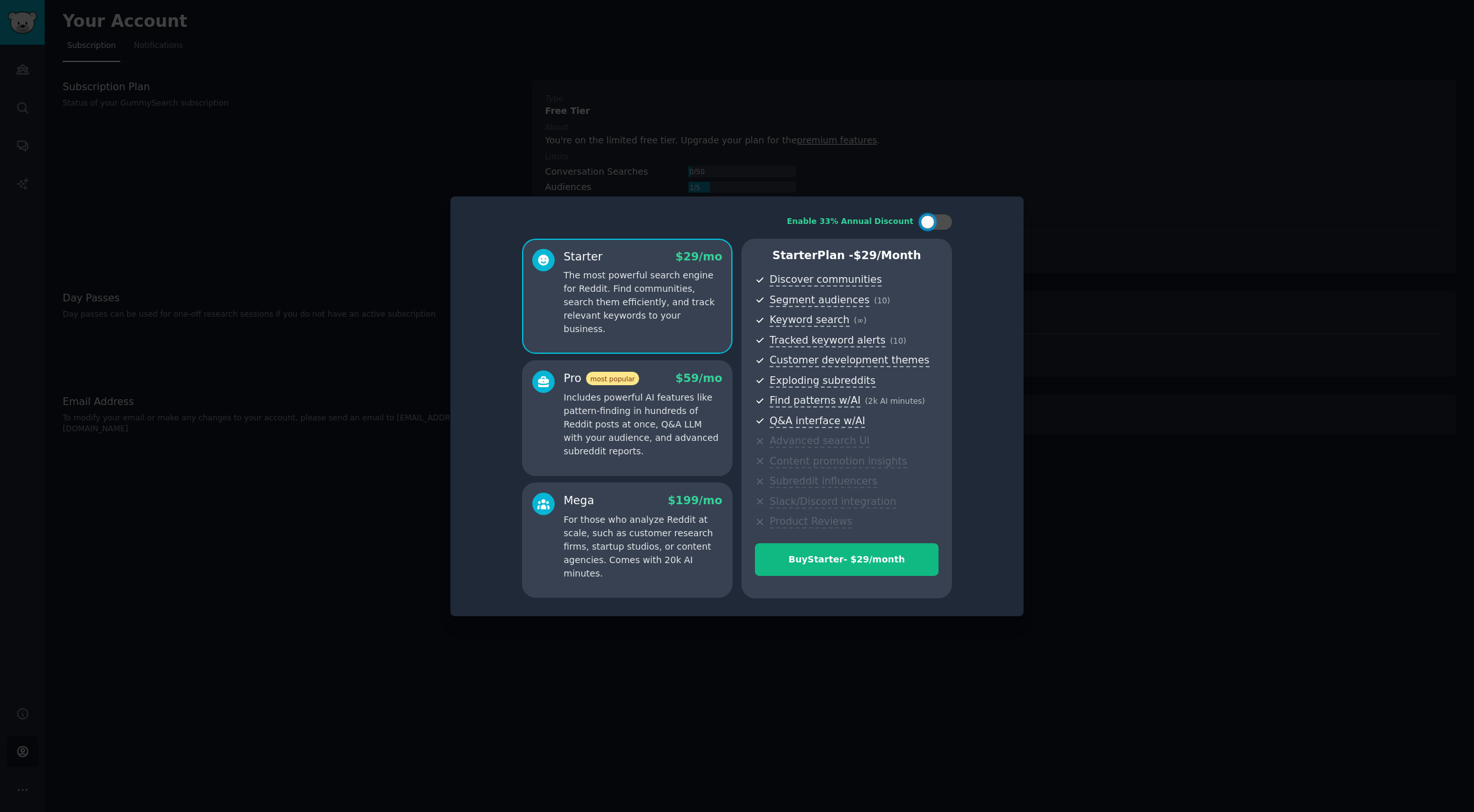
click at [886, 117] on div at bounding box center [737, 406] width 1474 height 812
